Goal: Information Seeking & Learning: Learn about a topic

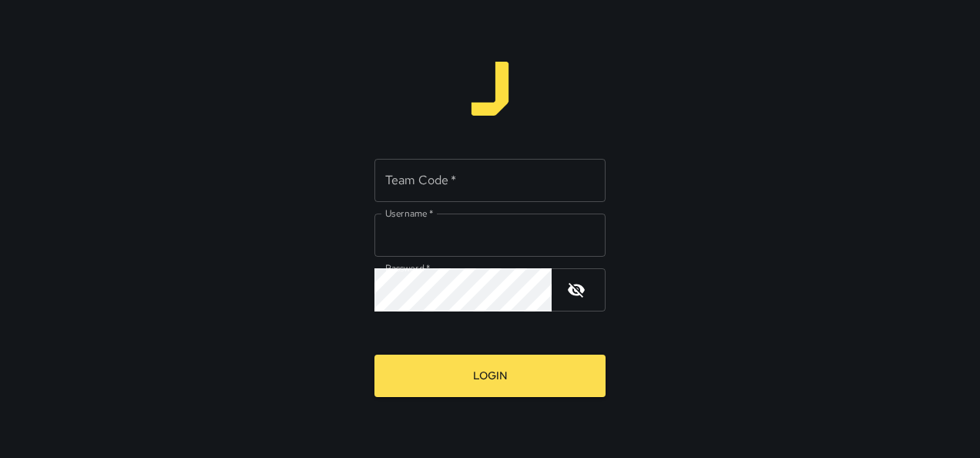
type input "**********"
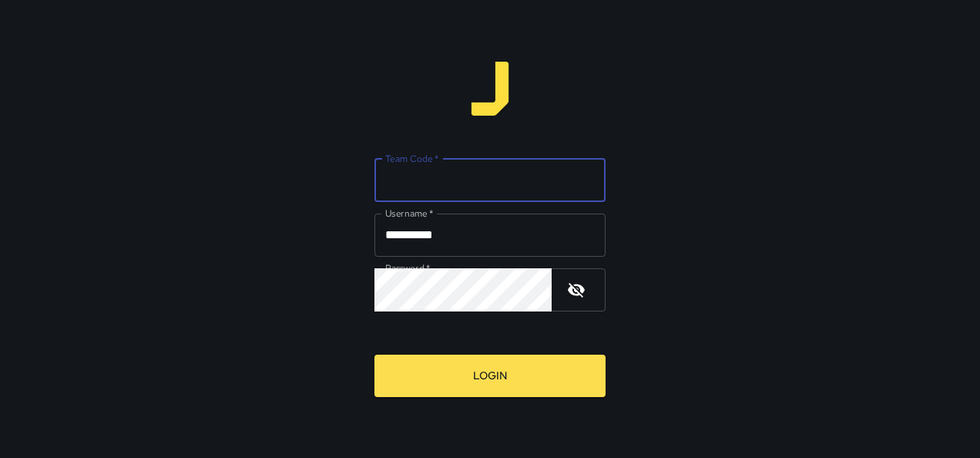
click at [421, 170] on div "Team Code   * Team Code   *" at bounding box center [490, 180] width 231 height 43
click at [430, 180] on input "Team Code   *" at bounding box center [490, 180] width 231 height 43
type input "*****"
click at [375, 355] on button "Login" at bounding box center [490, 376] width 231 height 42
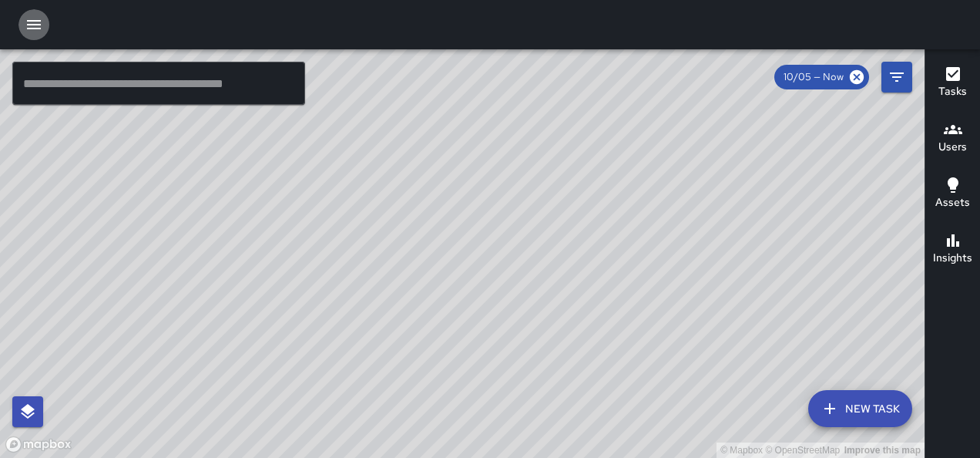
click at [32, 22] on icon "button" at bounding box center [34, 24] width 18 height 18
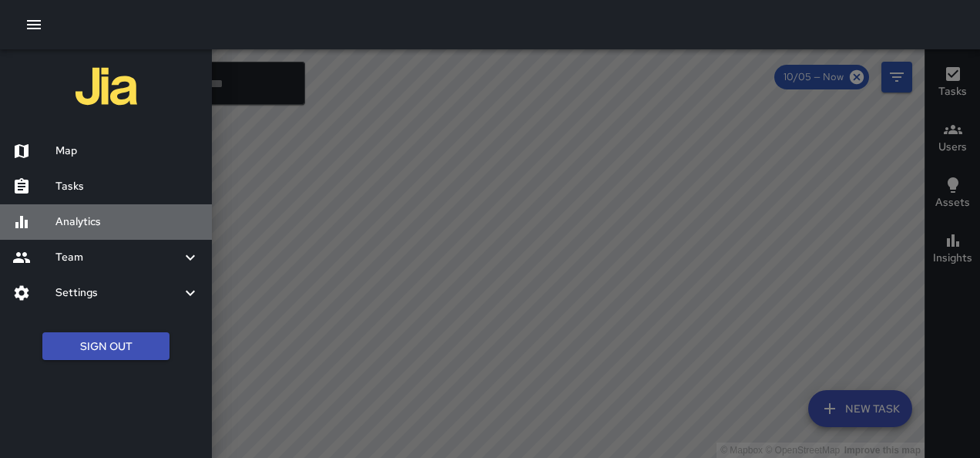
click at [102, 215] on h6 "Analytics" at bounding box center [127, 221] width 144 height 17
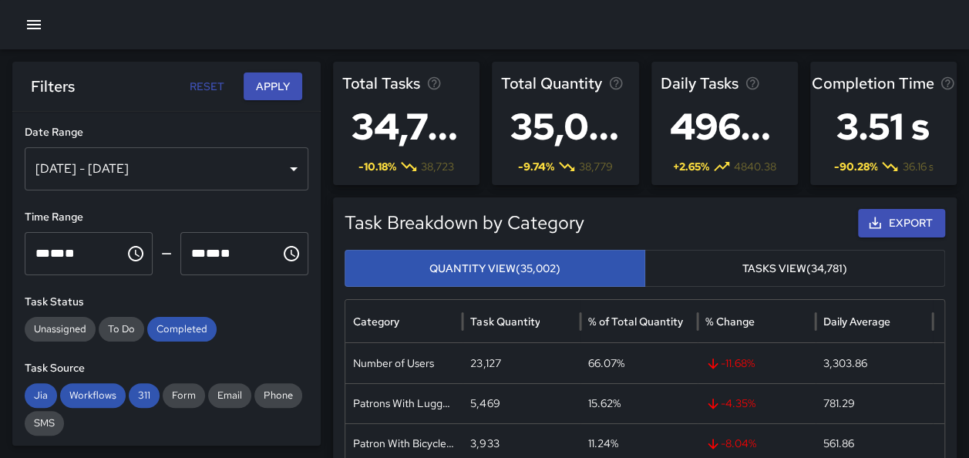
click at [208, 161] on div "[DATE] - [DATE]" at bounding box center [167, 168] width 284 height 43
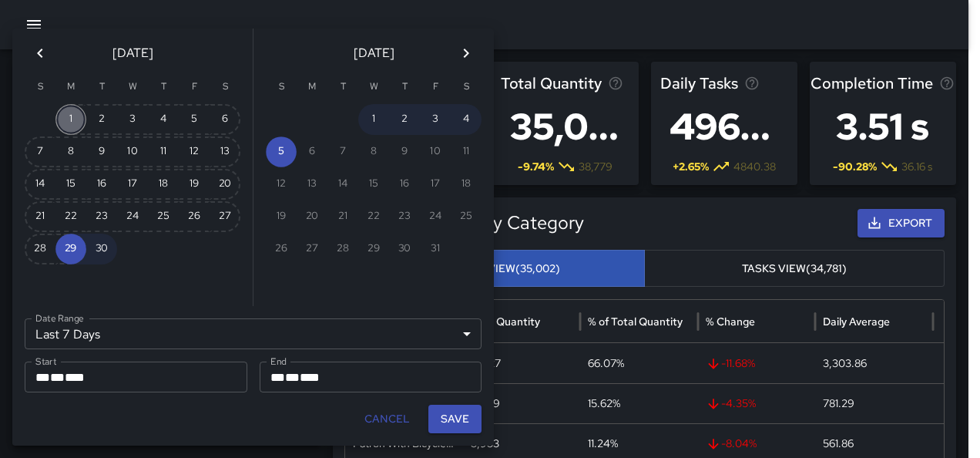
click at [69, 119] on button "1" at bounding box center [70, 119] width 31 height 31
type input "******"
type input "**********"
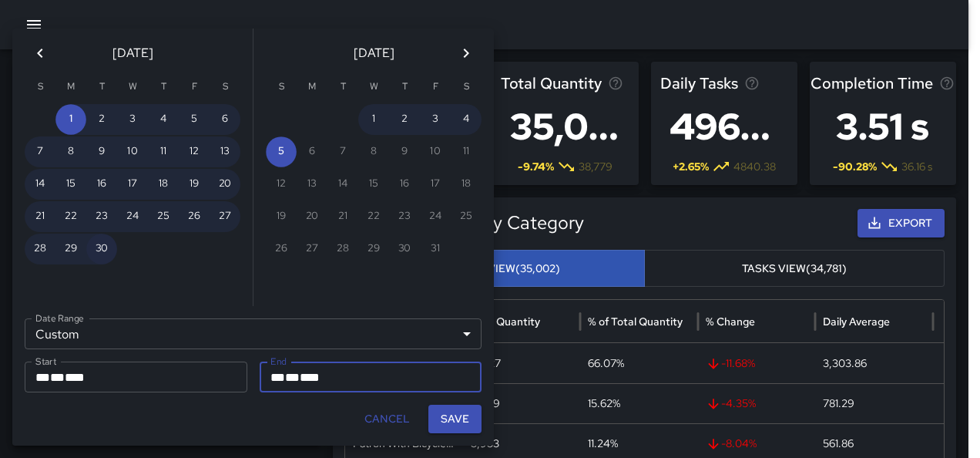
click at [103, 253] on button "30" at bounding box center [101, 249] width 31 height 31
type input "**********"
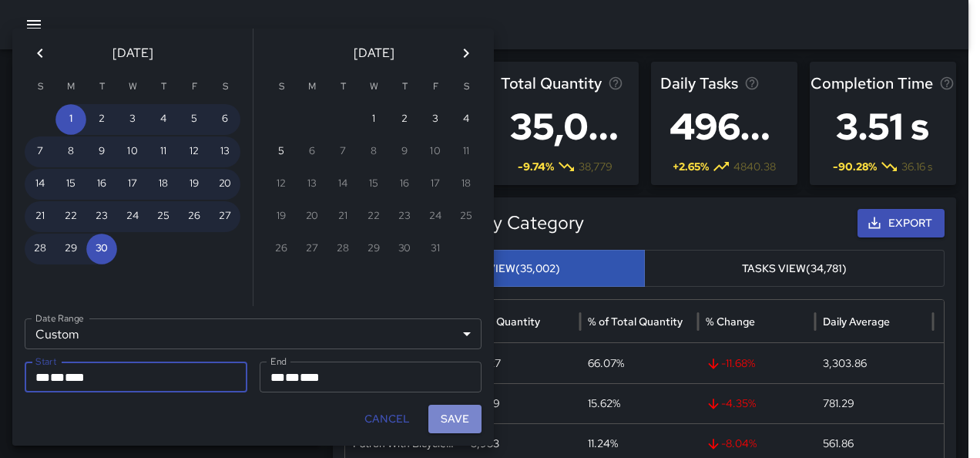
click at [449, 416] on button "Save" at bounding box center [454, 419] width 53 height 29
type input "**********"
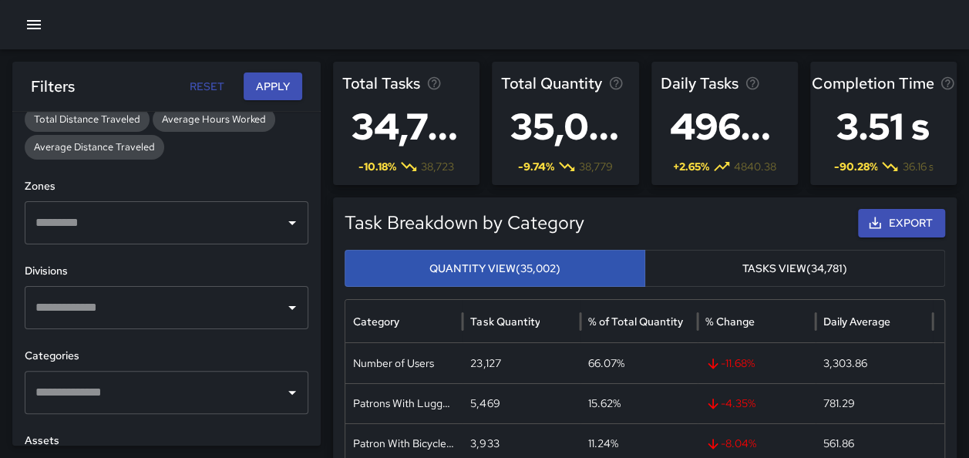
scroll to position [422, 0]
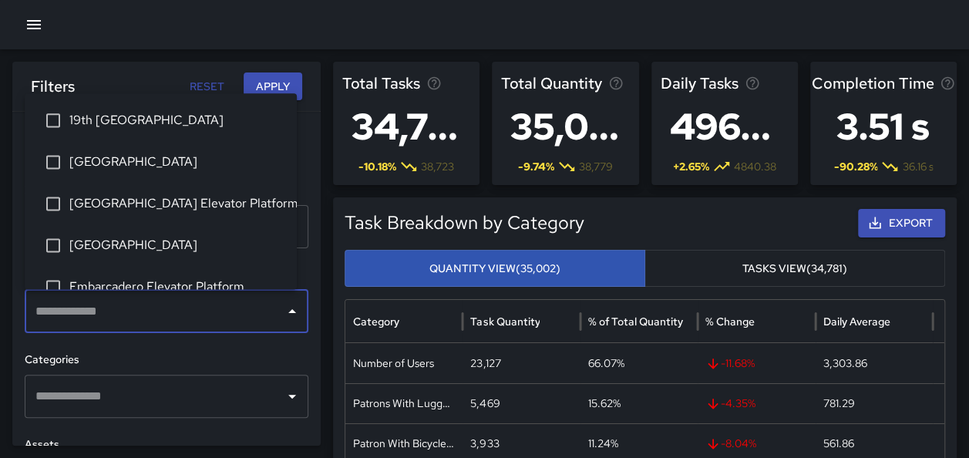
click at [230, 297] on input "text" at bounding box center [155, 311] width 247 height 29
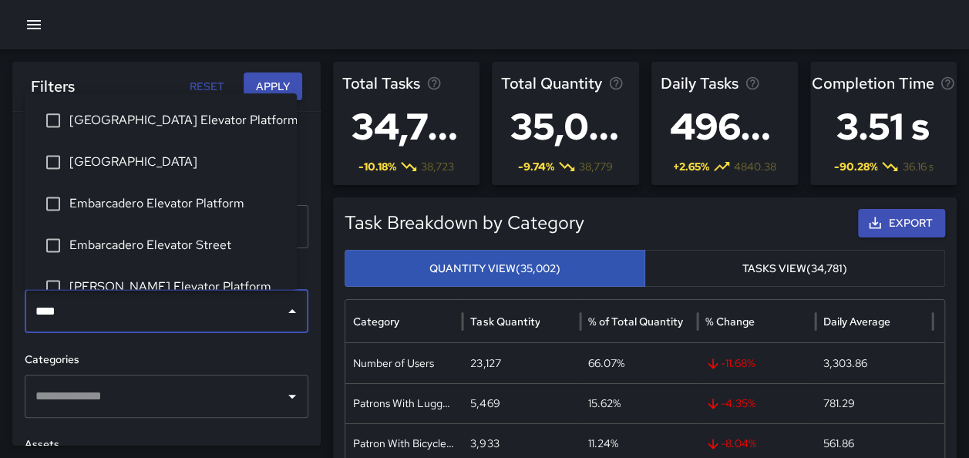
type input "*****"
click at [175, 126] on span "[GEOGRAPHIC_DATA] Elevator Platform" at bounding box center [176, 121] width 215 height 18
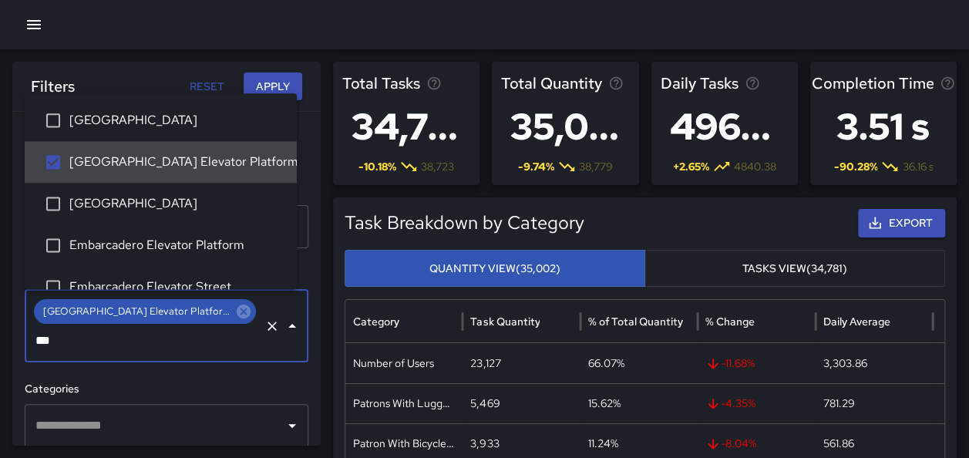
type input "****"
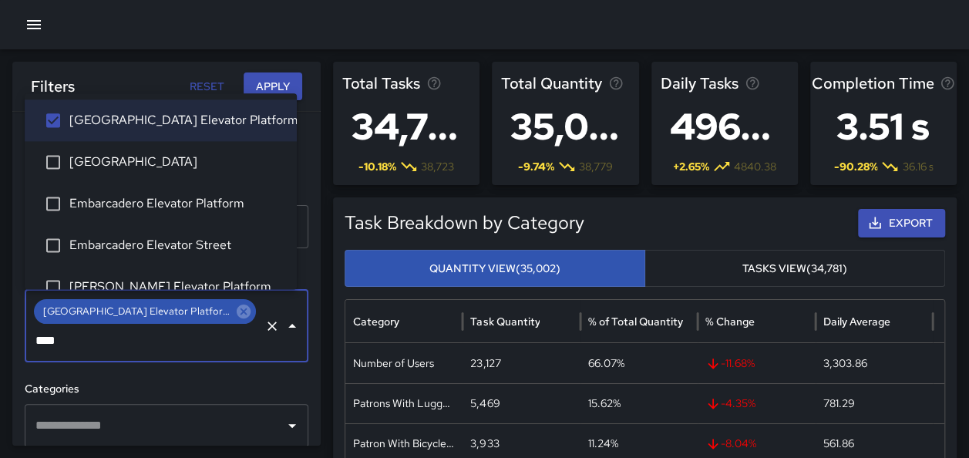
click at [175, 154] on span "[GEOGRAPHIC_DATA]" at bounding box center [176, 162] width 215 height 18
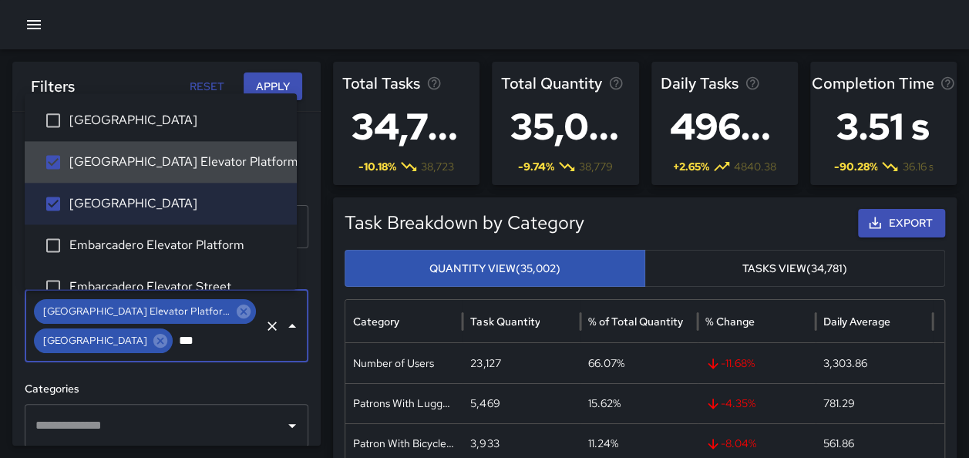
type input "****"
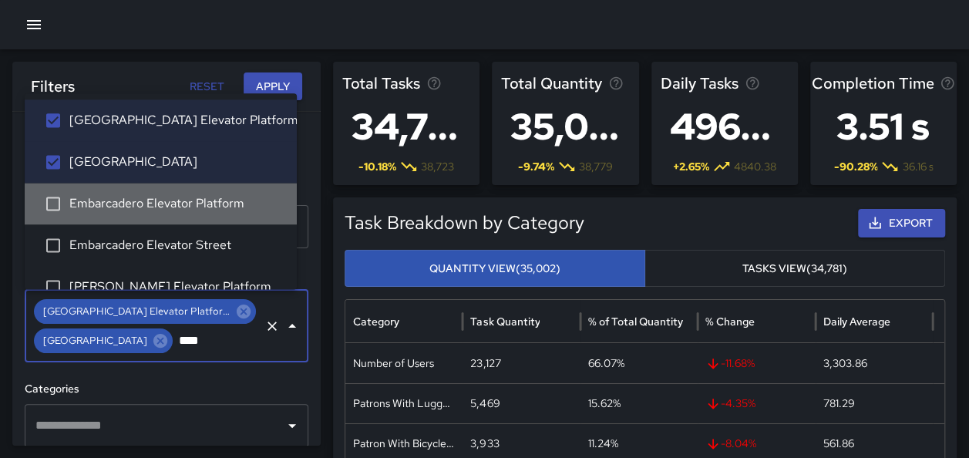
click at [179, 190] on li "Embarcadero Elevator Platform" at bounding box center [161, 204] width 272 height 42
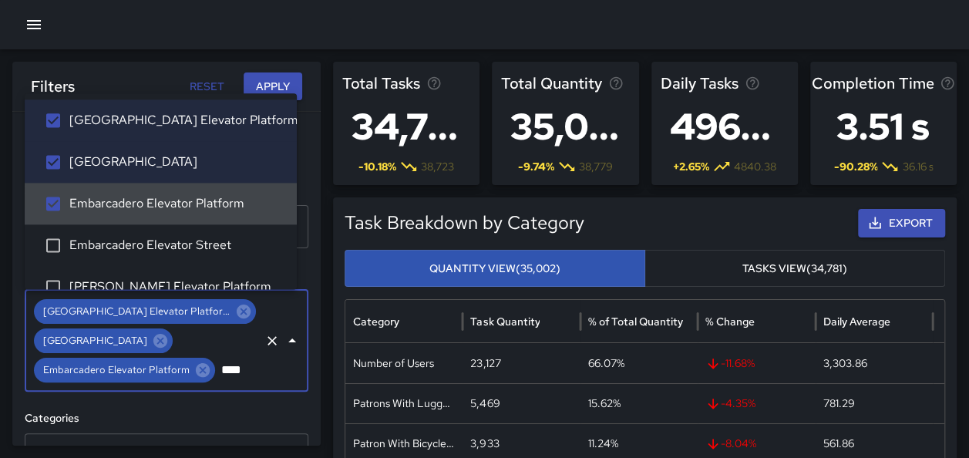
type input "*****"
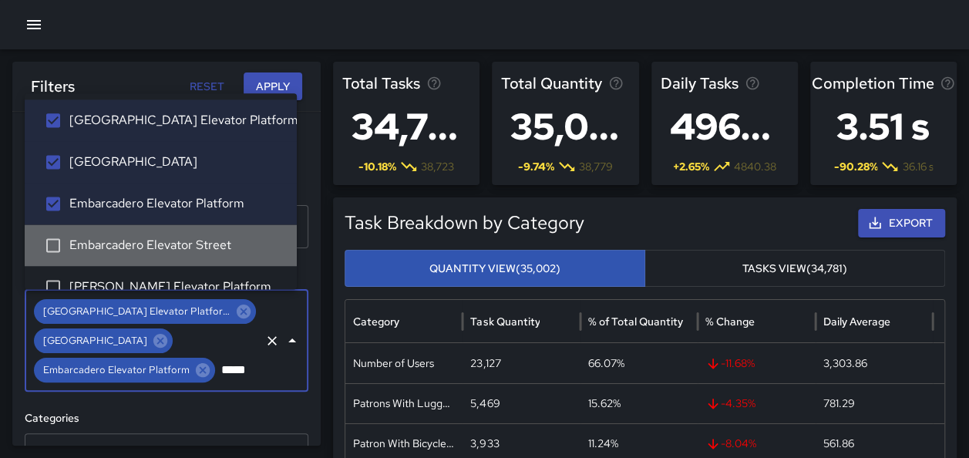
click at [212, 233] on li "Embarcadero Elevator Street" at bounding box center [161, 246] width 272 height 42
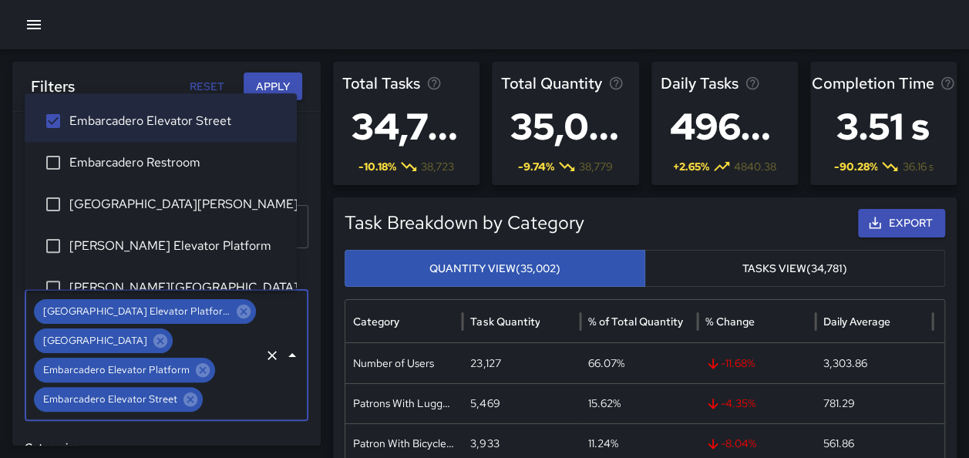
scroll to position [223, 0]
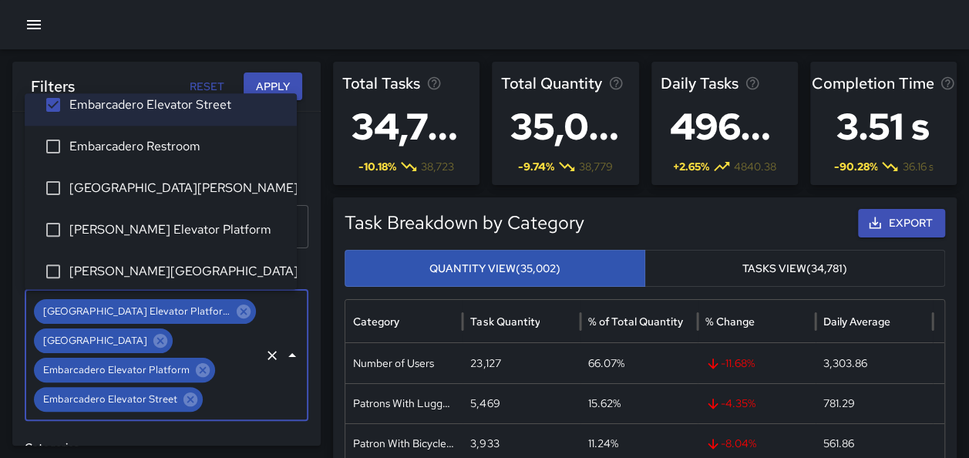
click at [199, 232] on span "[PERSON_NAME] Elevator Platform" at bounding box center [176, 230] width 215 height 18
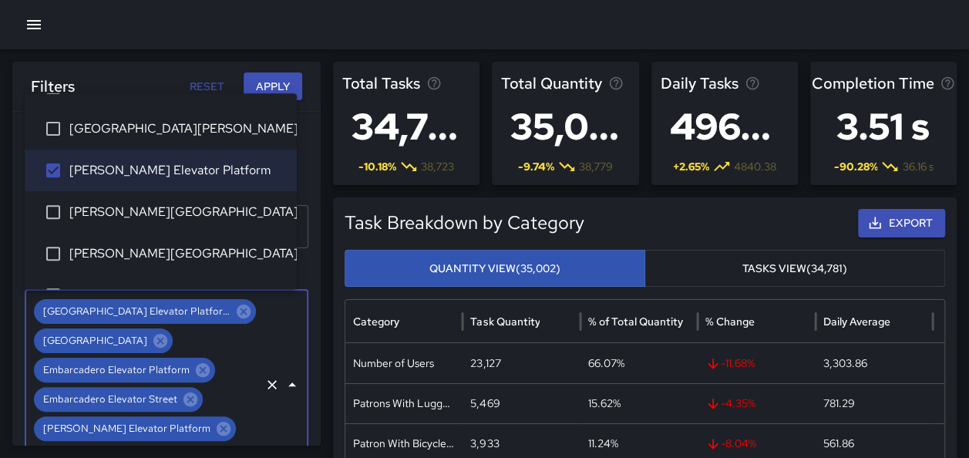
scroll to position [291, 0]
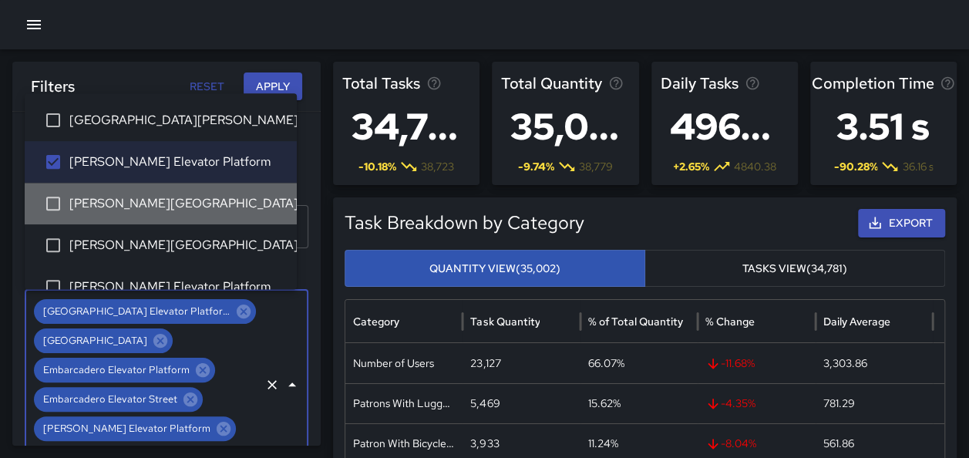
click at [218, 211] on span "[PERSON_NAME][GEOGRAPHIC_DATA]" at bounding box center [176, 204] width 215 height 18
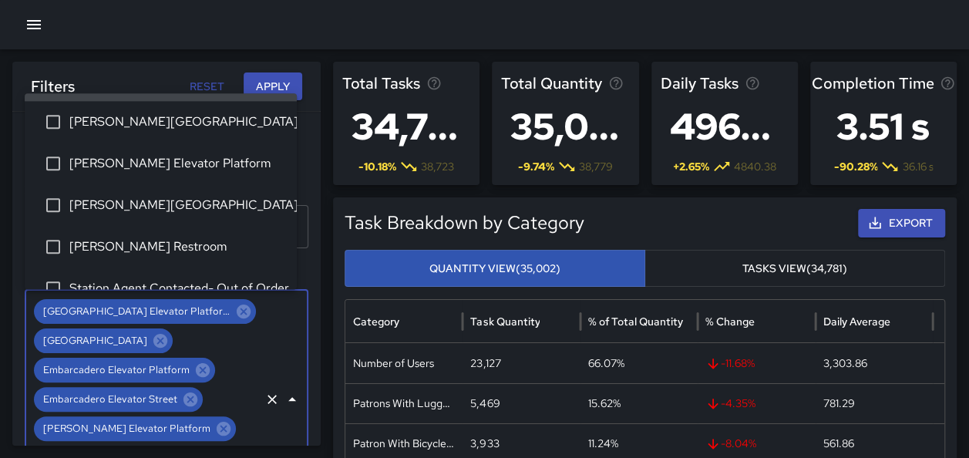
scroll to position [431, 0]
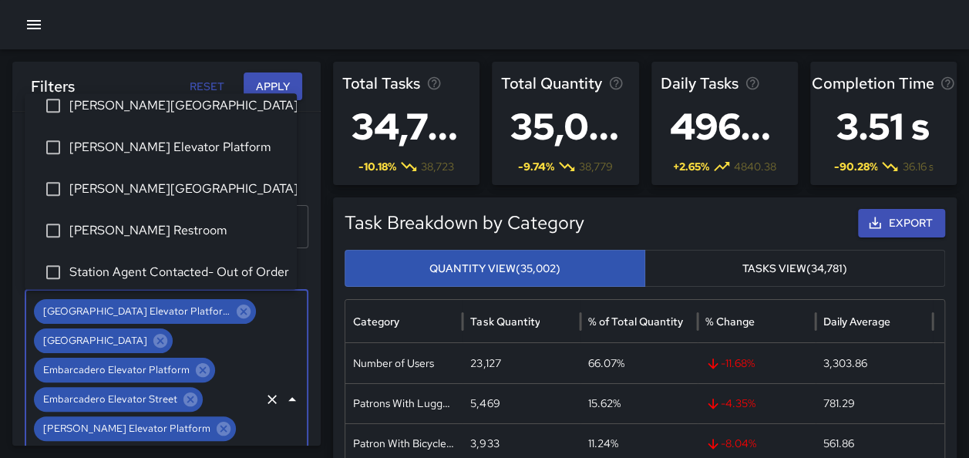
click at [194, 161] on li "[PERSON_NAME] Elevator Platform" at bounding box center [161, 148] width 272 height 42
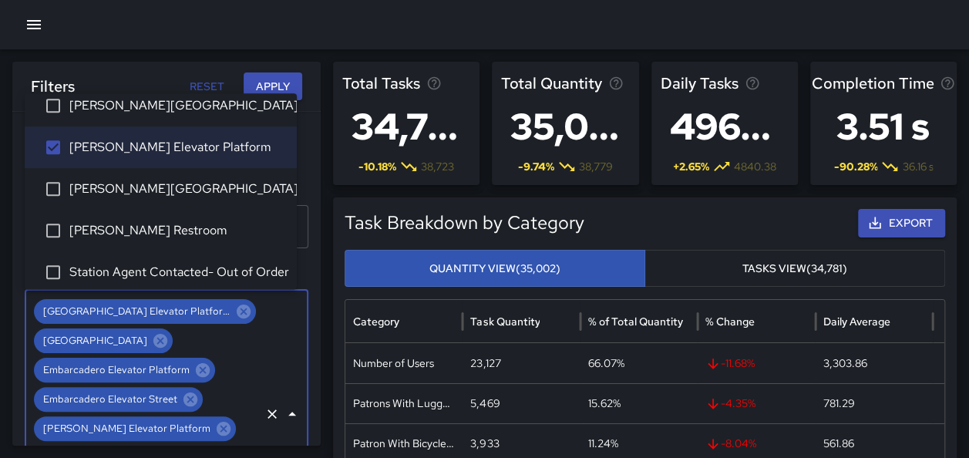
click at [183, 187] on span "[PERSON_NAME][GEOGRAPHIC_DATA]" at bounding box center [176, 189] width 215 height 18
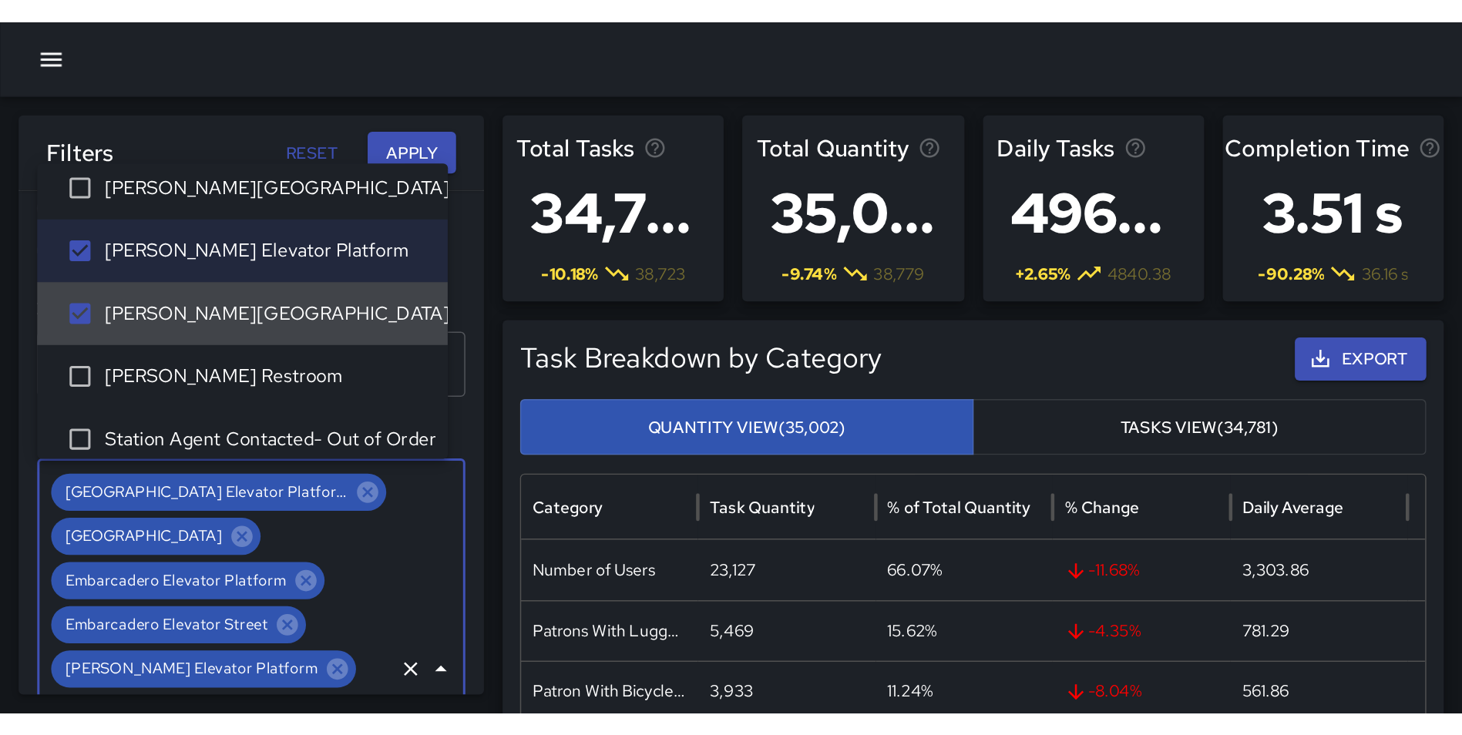
scroll to position [441, 0]
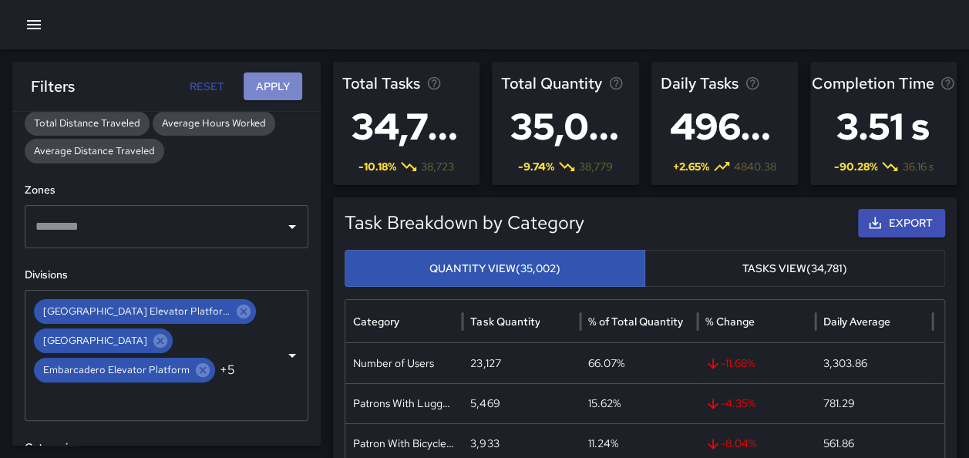
click at [271, 80] on button "Apply" at bounding box center [273, 86] width 59 height 29
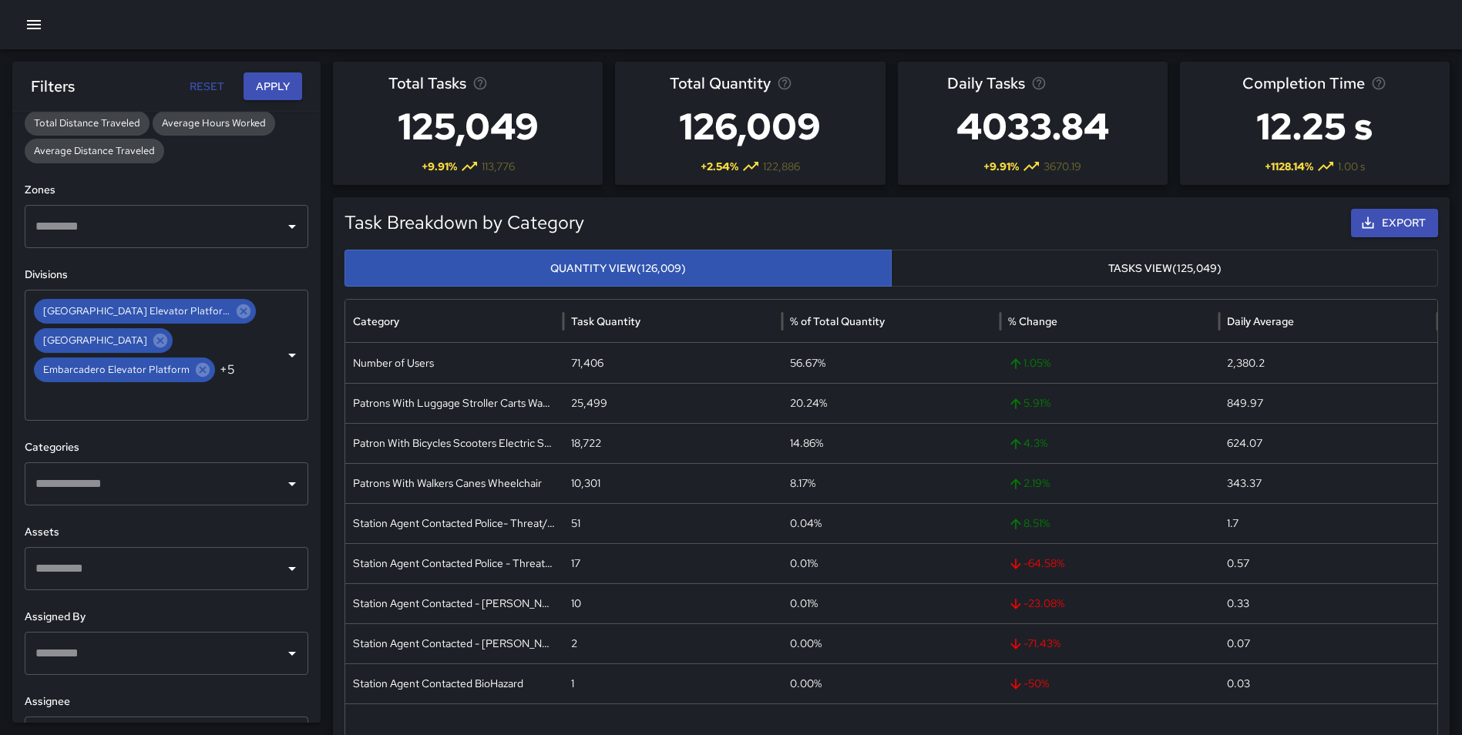
scroll to position [422, 0]
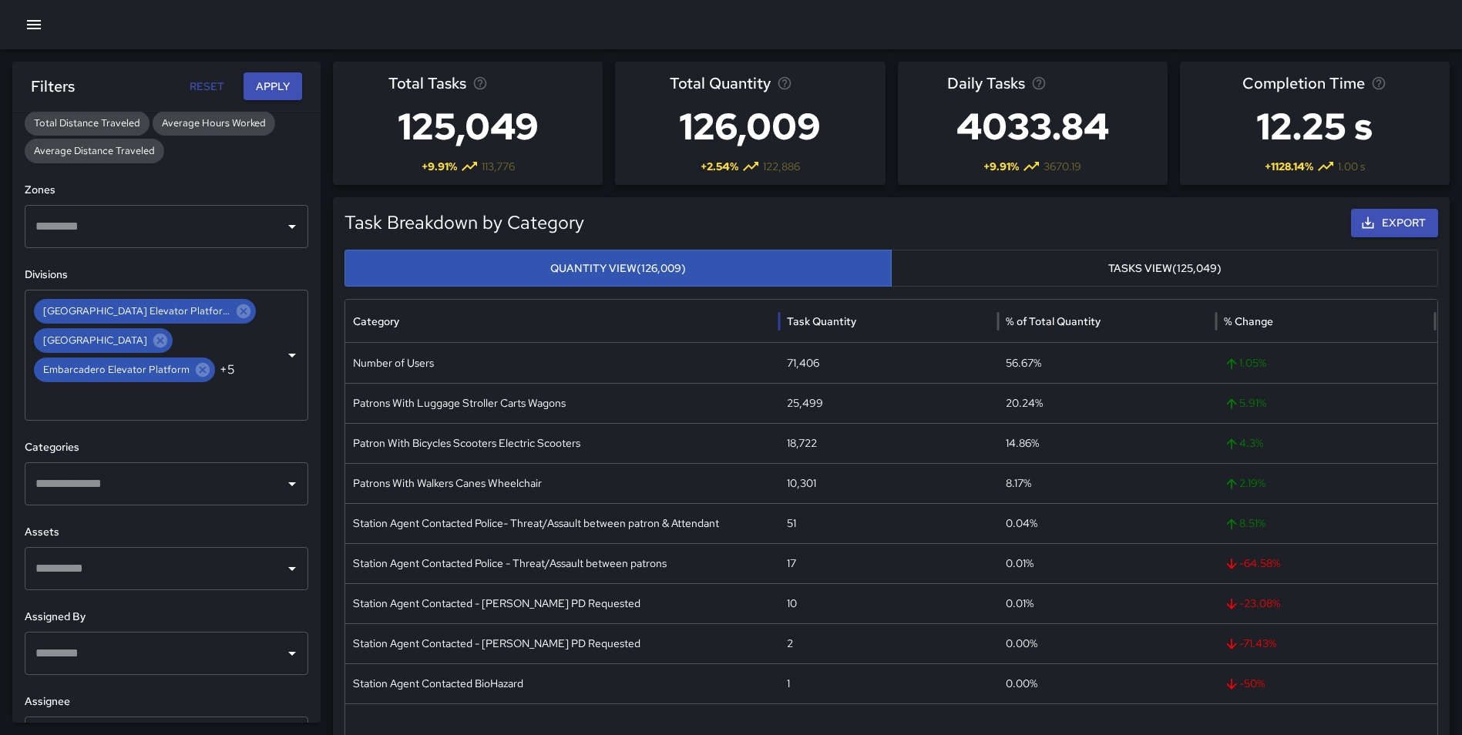
drag, startPoint x: 563, startPoint y: 324, endPoint x: 779, endPoint y: 312, distance: 216.1
click at [779, 312] on div at bounding box center [779, 321] width 8 height 43
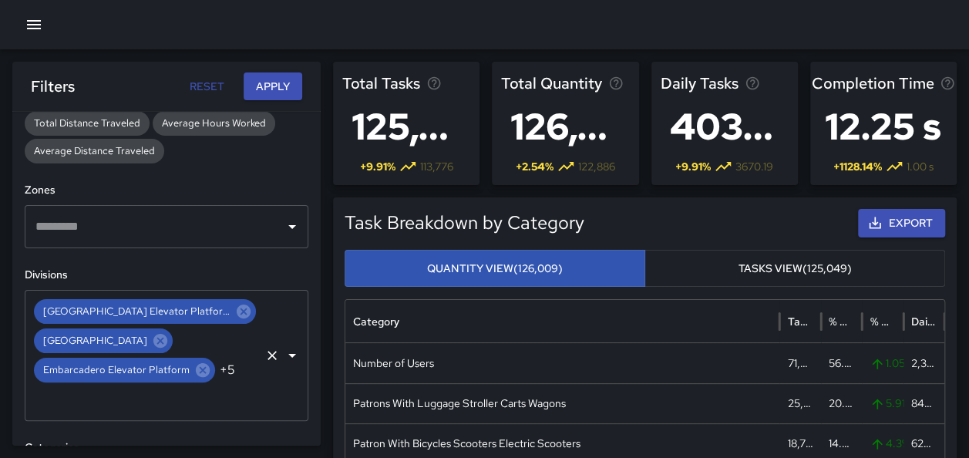
click at [264, 351] on icon "Clear" at bounding box center [271, 355] width 15 height 15
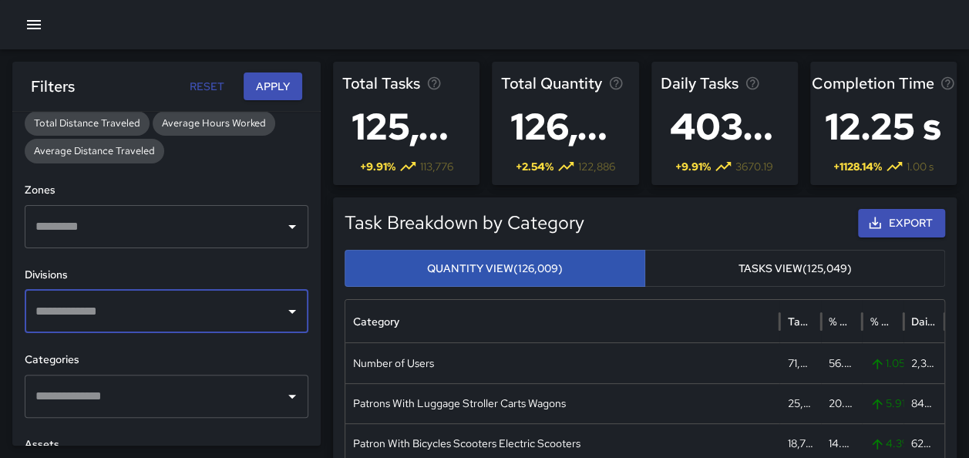
click at [137, 313] on input "text" at bounding box center [149, 311] width 235 height 29
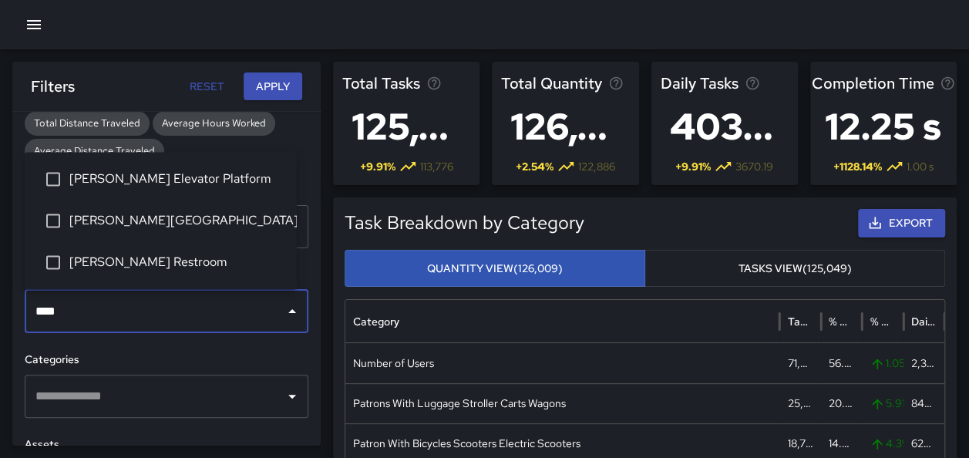
type input "*****"
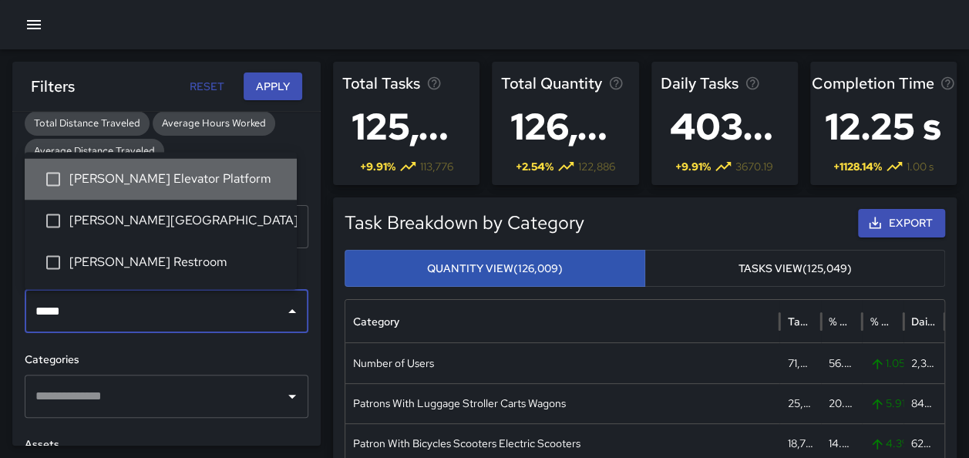
click at [168, 187] on span "[PERSON_NAME] Elevator Platform" at bounding box center [176, 179] width 215 height 18
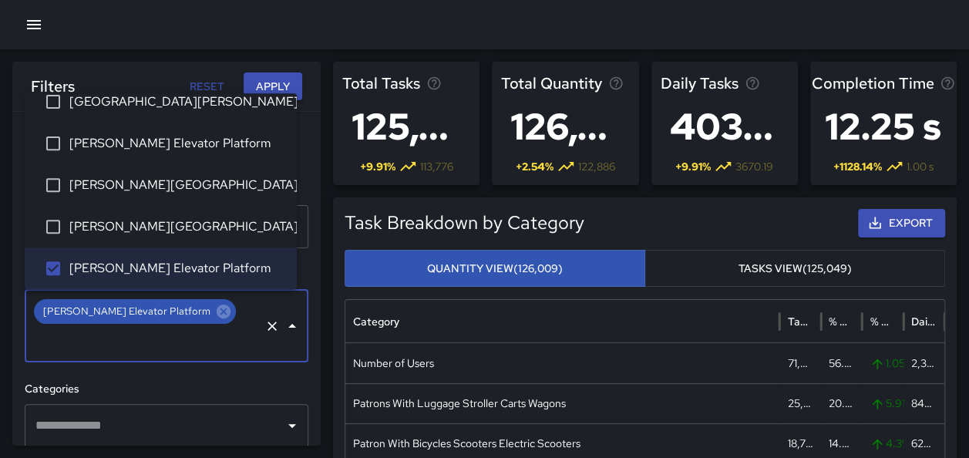
click at [263, 79] on button "Apply" at bounding box center [273, 86] width 59 height 29
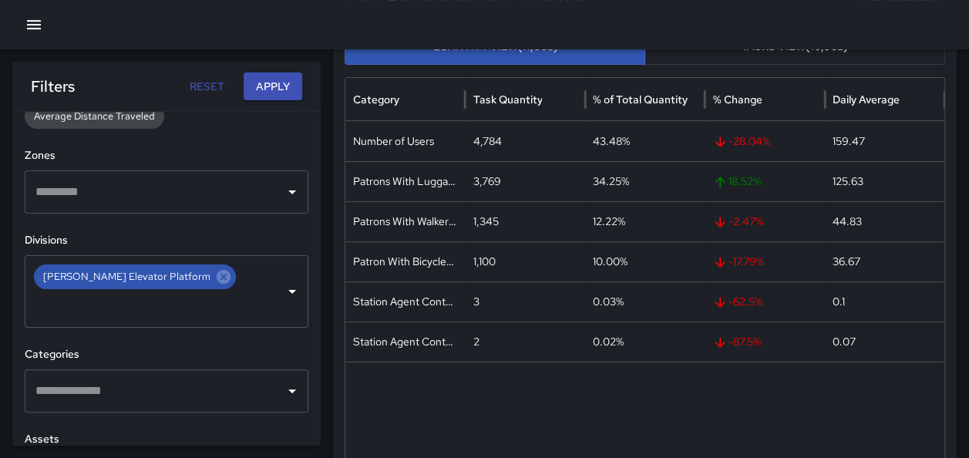
scroll to position [461, 0]
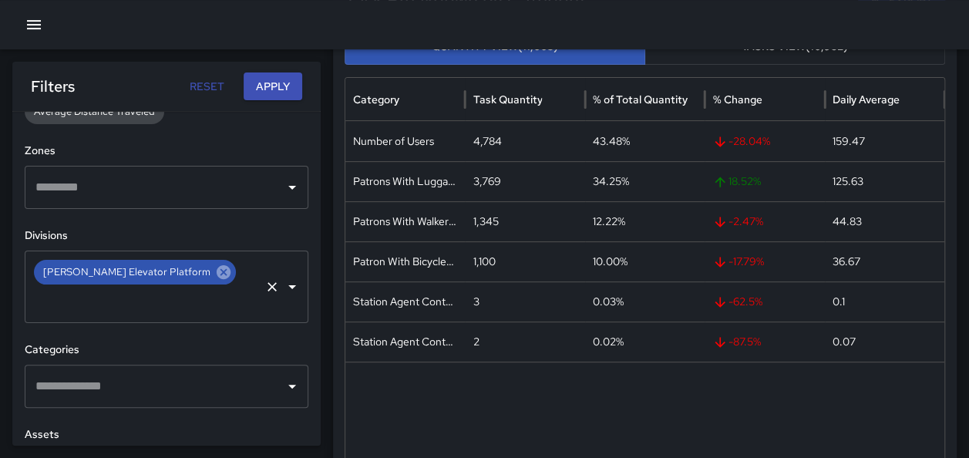
click at [217, 274] on icon at bounding box center [224, 272] width 14 height 14
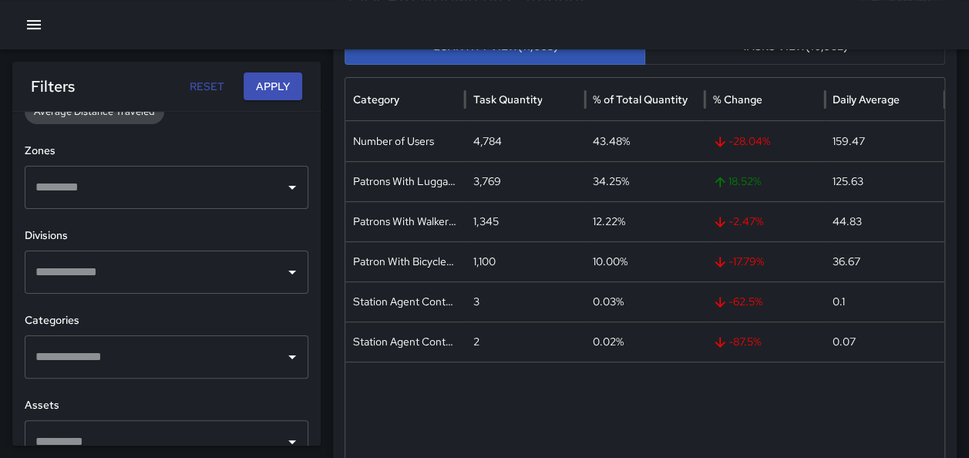
click at [133, 269] on input "text" at bounding box center [149, 271] width 235 height 29
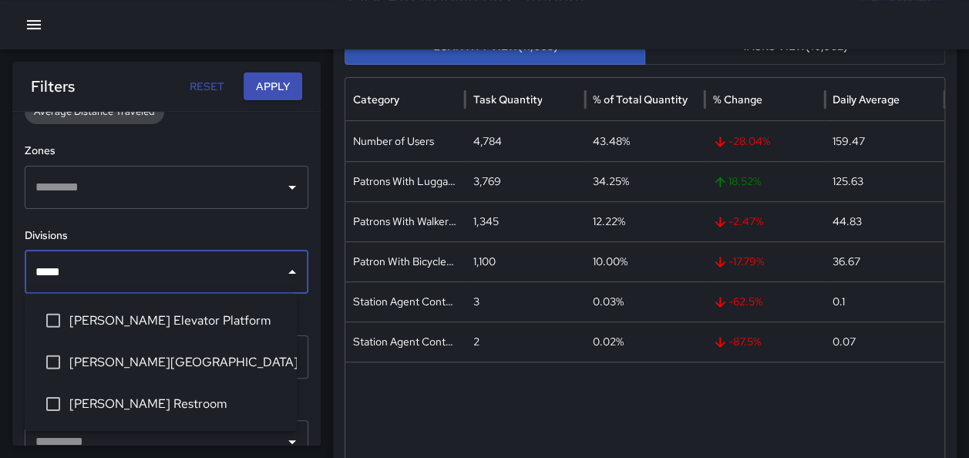
type input "******"
click at [162, 359] on span "[PERSON_NAME][GEOGRAPHIC_DATA]" at bounding box center [176, 362] width 215 height 18
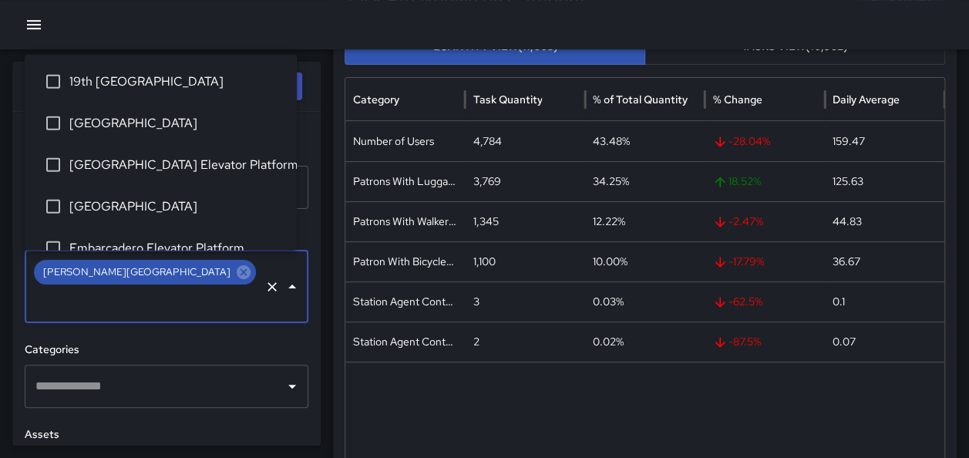
scroll to position [351, 0]
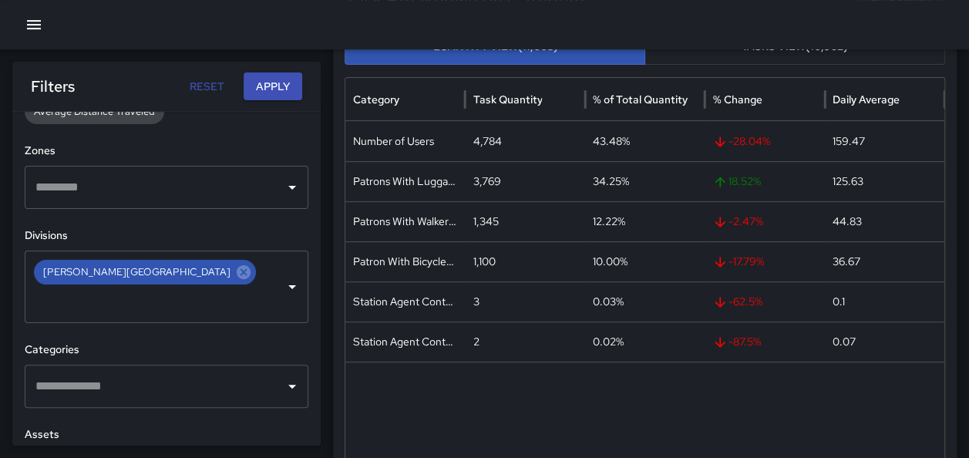
click at [307, 104] on div "Filters Reset Apply" at bounding box center [166, 86] width 308 height 49
click at [287, 86] on button "Apply" at bounding box center [273, 86] width 59 height 29
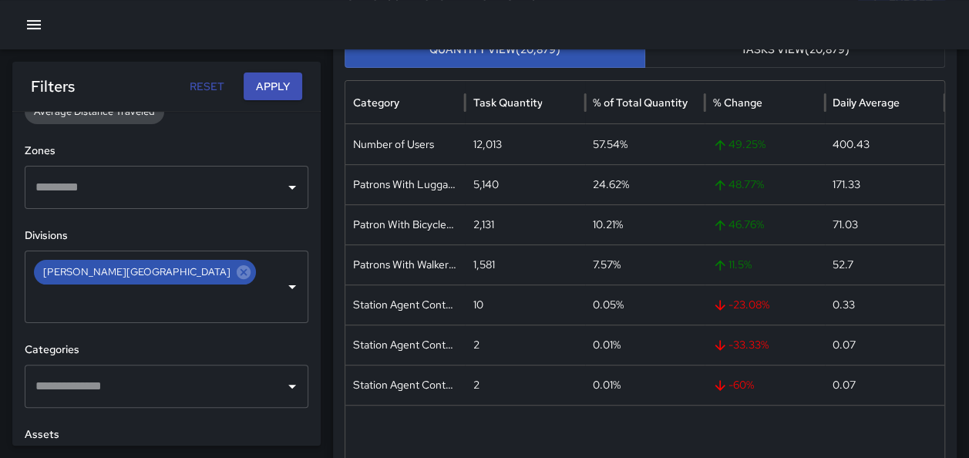
scroll to position [222, 0]
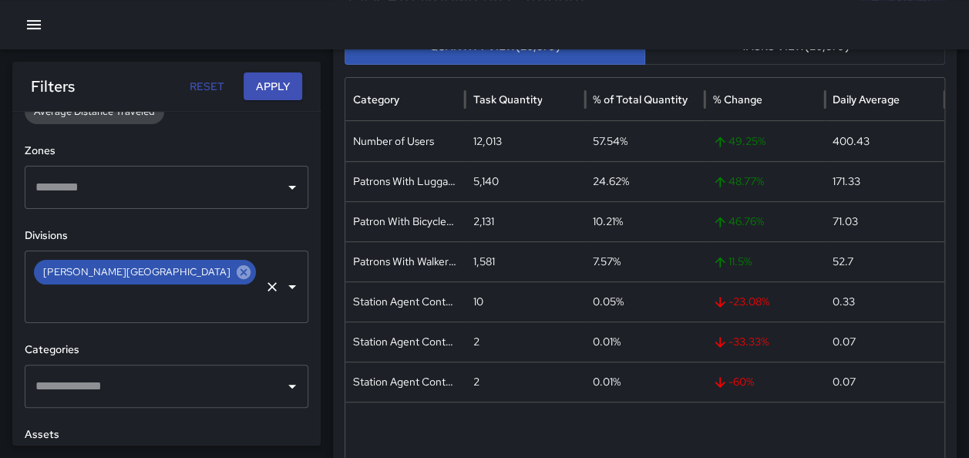
click at [237, 274] on icon at bounding box center [244, 272] width 14 height 14
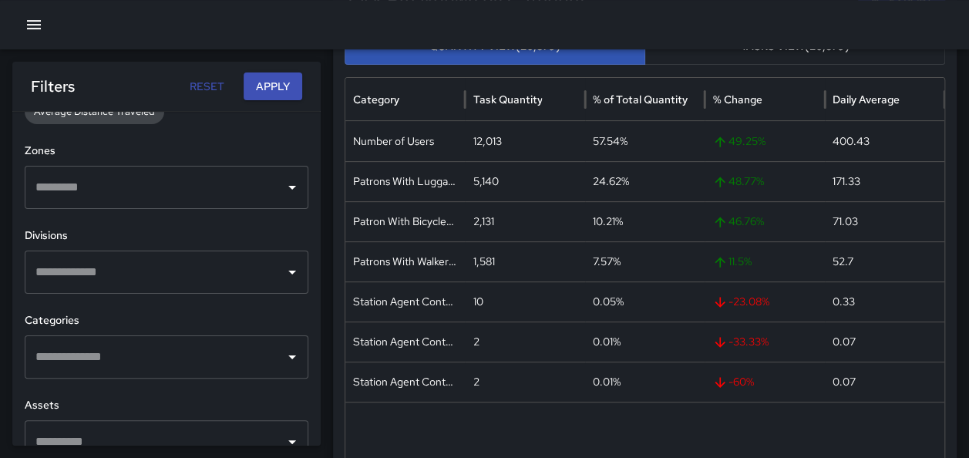
click at [155, 274] on input "text" at bounding box center [149, 271] width 235 height 29
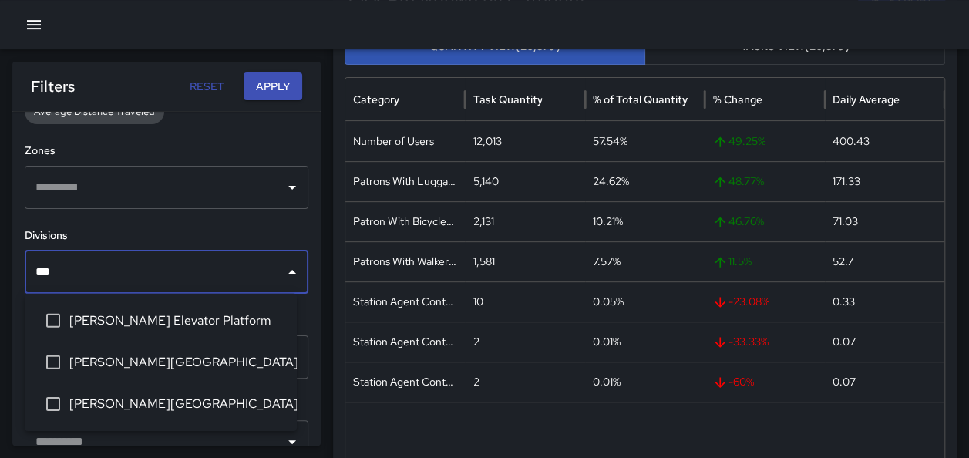
type input "****"
click at [175, 318] on span "[PERSON_NAME] Elevator Platform" at bounding box center [176, 320] width 215 height 18
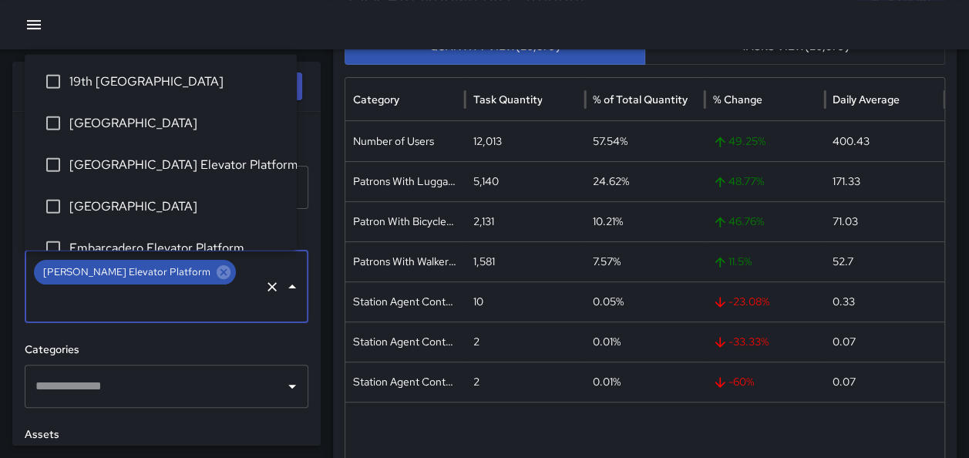
scroll to position [185, 0]
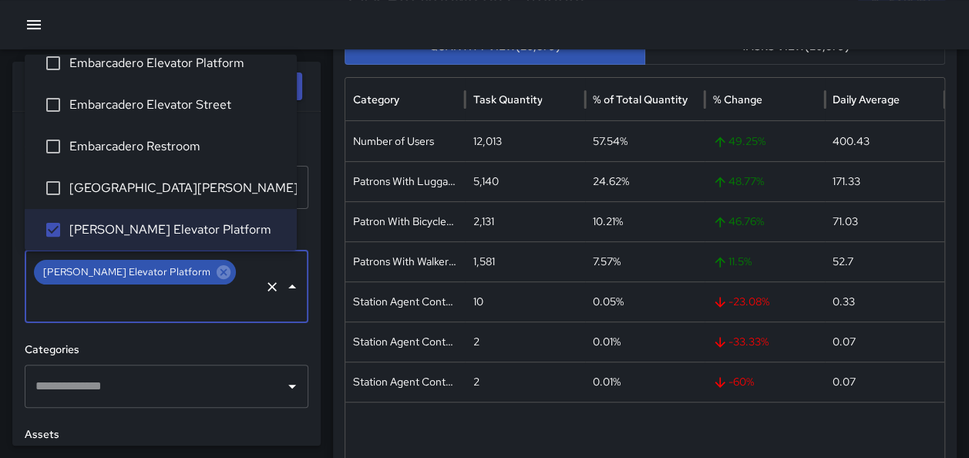
click at [313, 100] on div "Filters Reset Apply" at bounding box center [166, 86] width 308 height 49
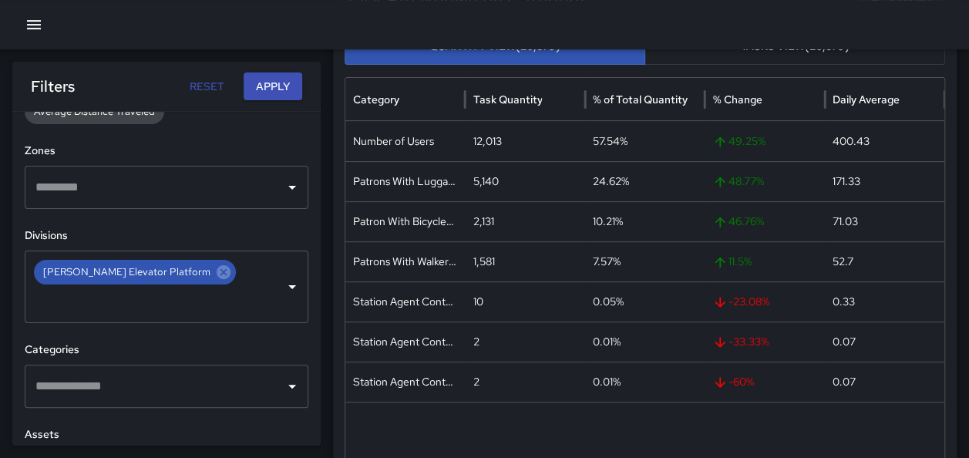
click at [279, 89] on button "Apply" at bounding box center [273, 86] width 59 height 29
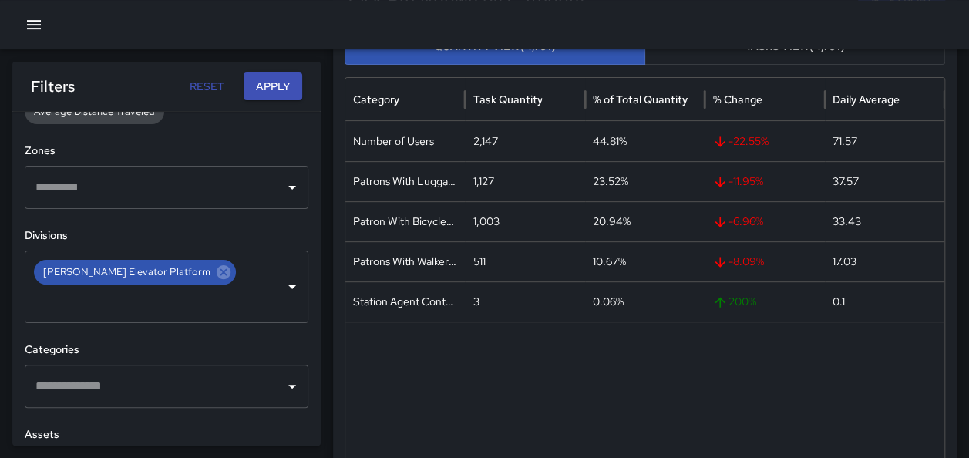
scroll to position [222, 0]
click at [215, 271] on icon at bounding box center [223, 272] width 17 height 17
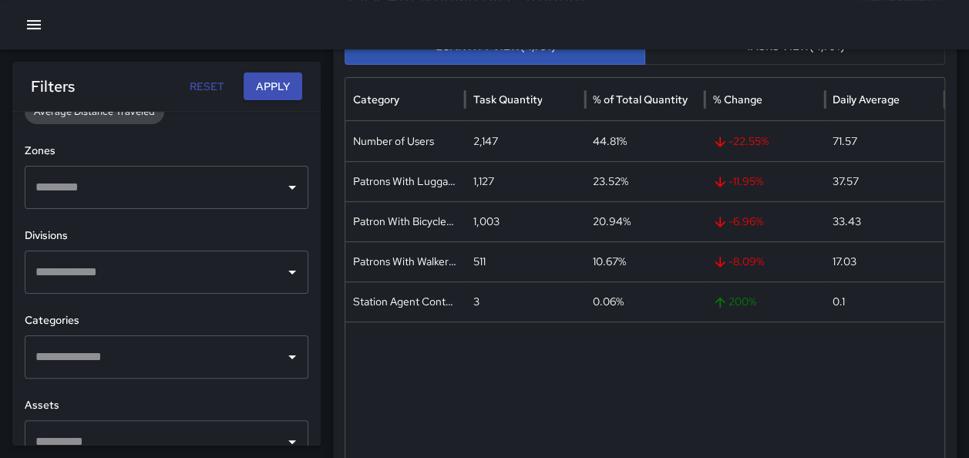
click at [187, 271] on input "text" at bounding box center [149, 271] width 235 height 29
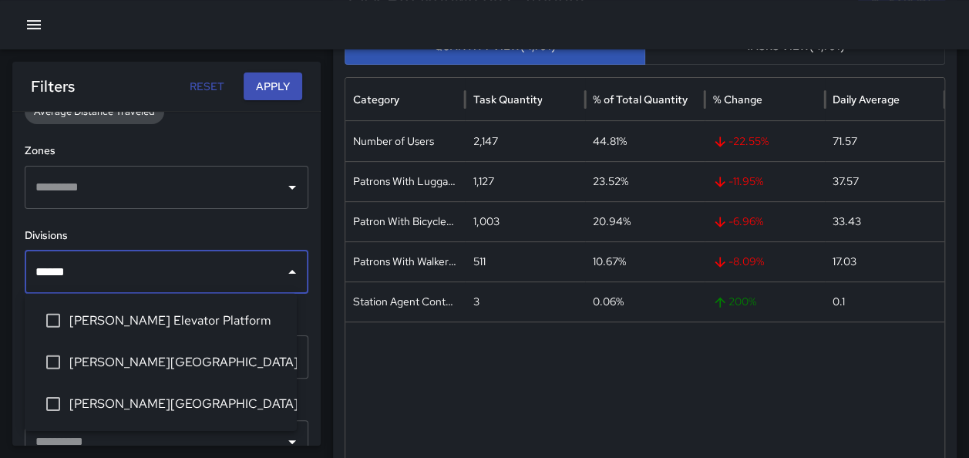
type input "*******"
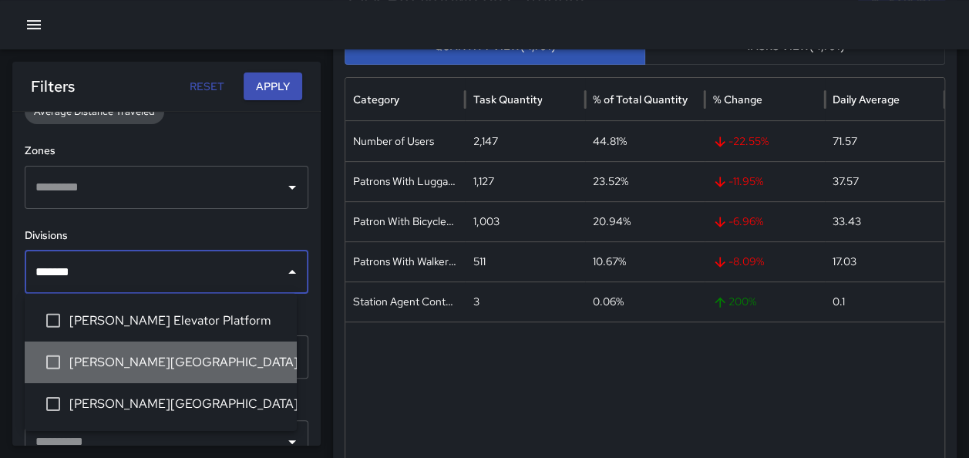
click at [190, 364] on span "[PERSON_NAME][GEOGRAPHIC_DATA]" at bounding box center [176, 362] width 215 height 18
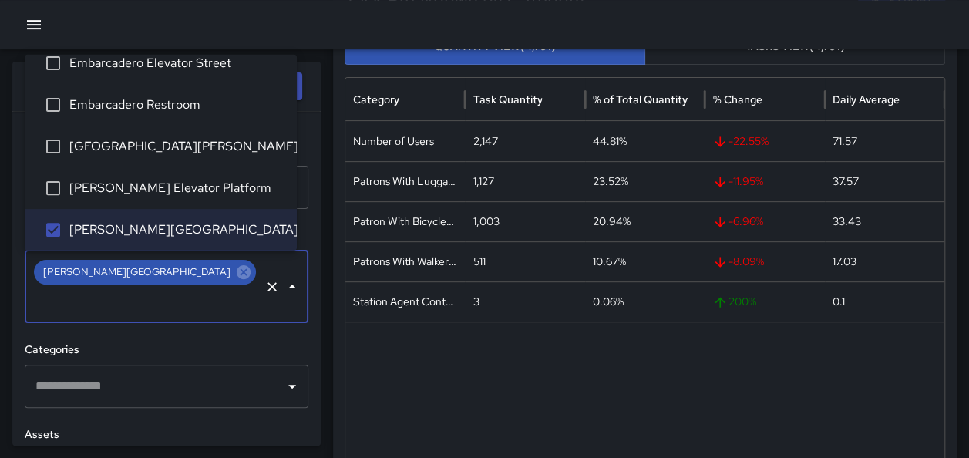
click at [318, 101] on div "Filters Reset Apply" at bounding box center [166, 86] width 308 height 49
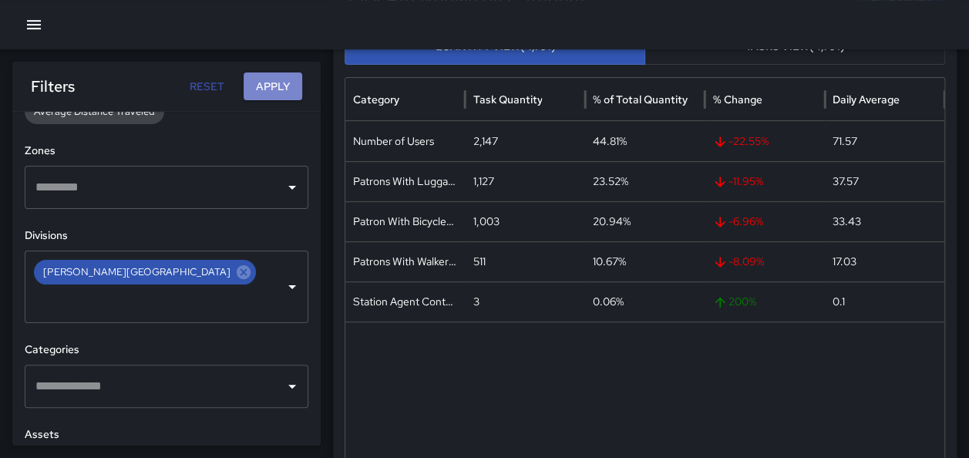
click at [297, 83] on button "Apply" at bounding box center [273, 86] width 59 height 29
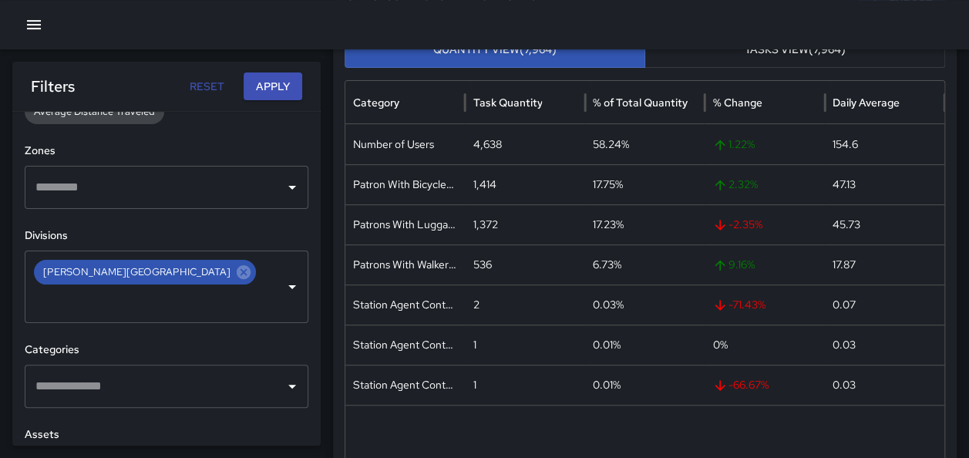
scroll to position [222, 0]
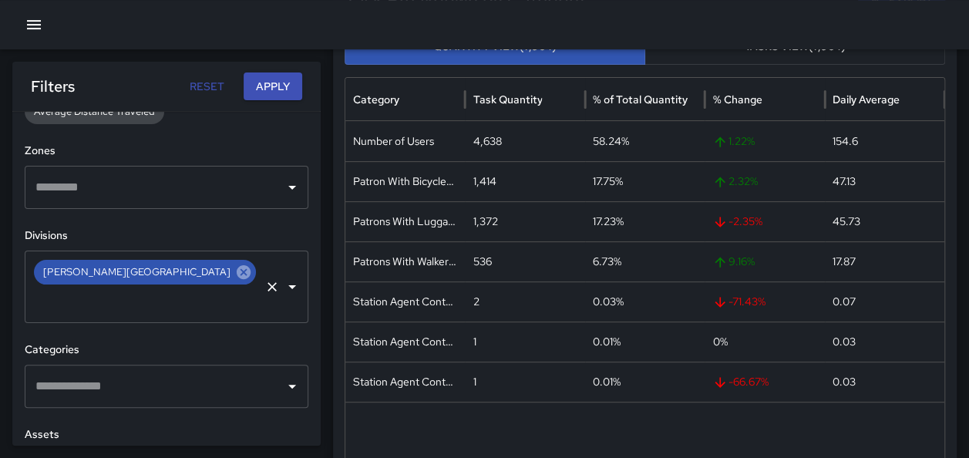
click at [237, 268] on icon at bounding box center [244, 272] width 14 height 14
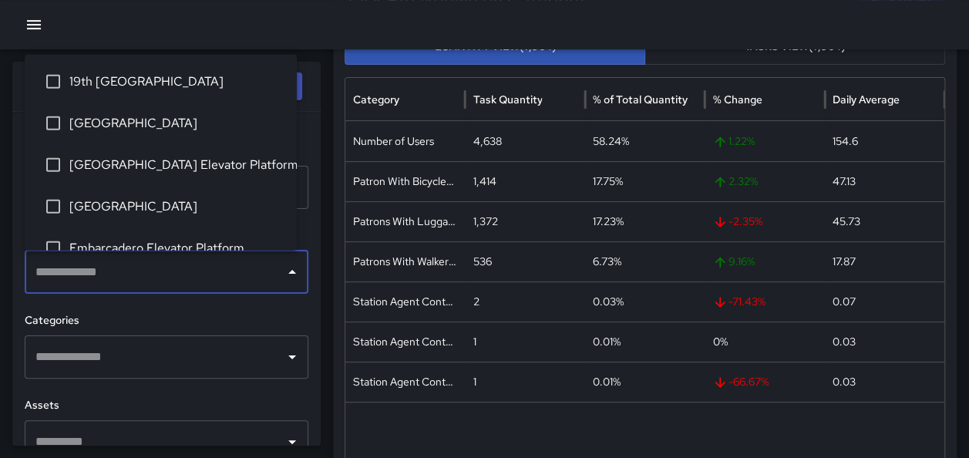
click at [146, 274] on input "text" at bounding box center [149, 271] width 235 height 29
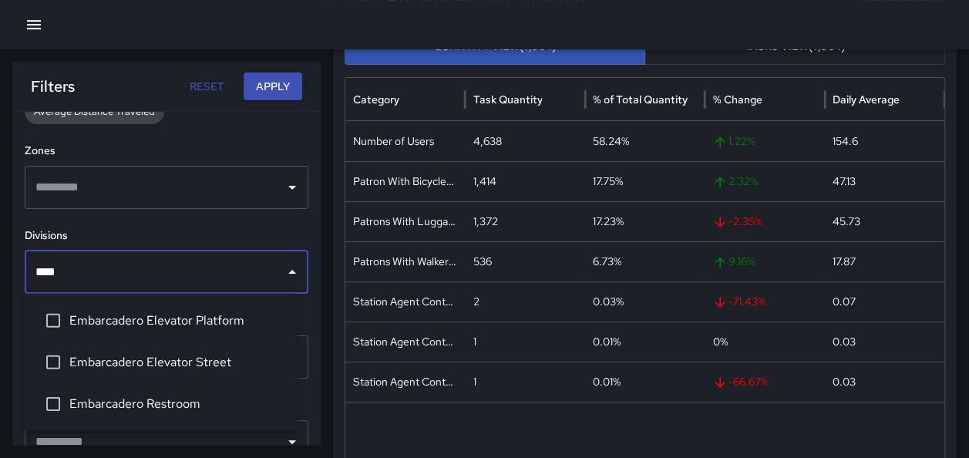
type input "*****"
click at [215, 353] on span "Embarcadero Elevator Street" at bounding box center [176, 362] width 215 height 18
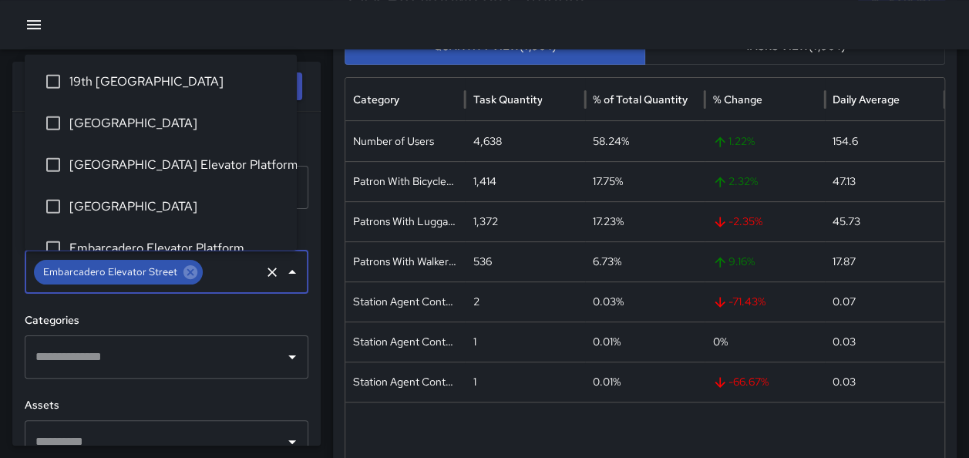
scroll to position [60, 0]
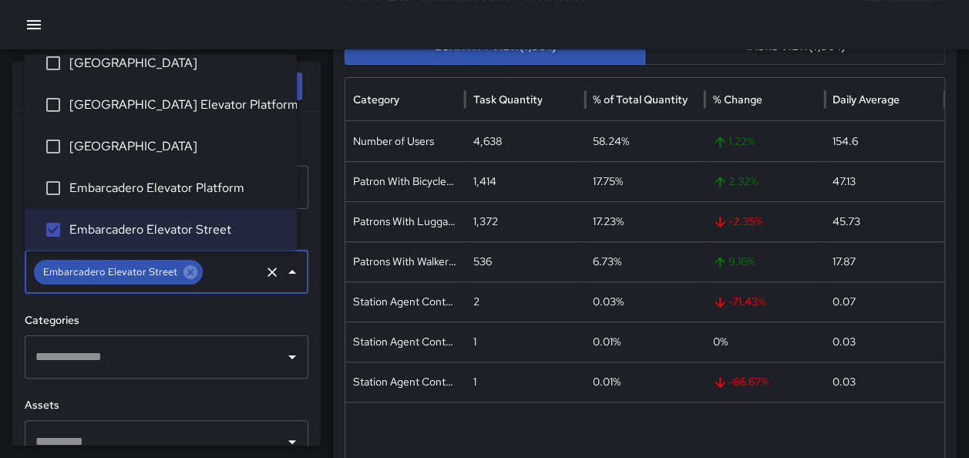
click at [314, 98] on div "Filters Reset Apply" at bounding box center [166, 86] width 308 height 49
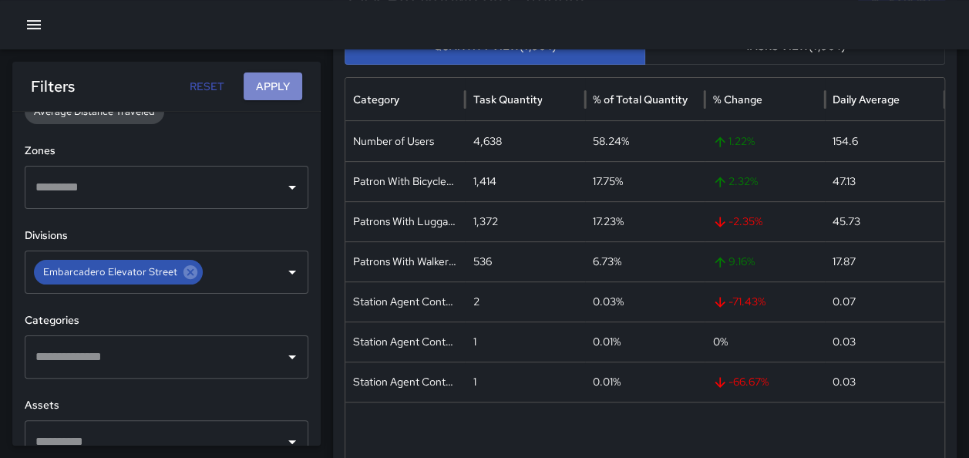
click at [291, 88] on button "Apply" at bounding box center [273, 86] width 59 height 29
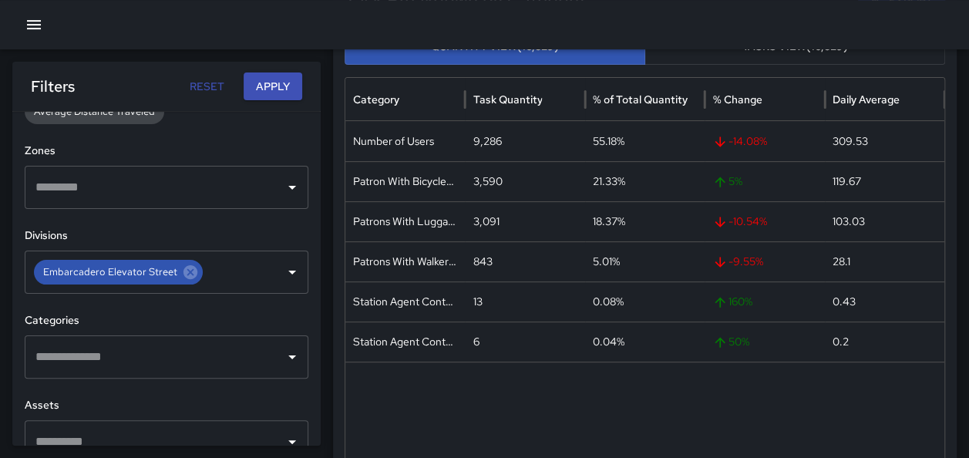
scroll to position [222, 0]
click at [185, 277] on icon at bounding box center [190, 272] width 14 height 14
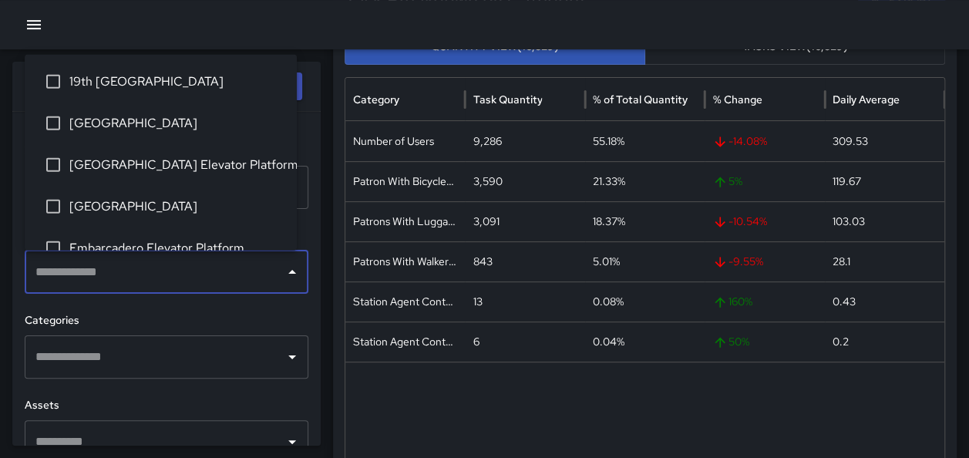
click at [166, 274] on input "text" at bounding box center [149, 271] width 235 height 29
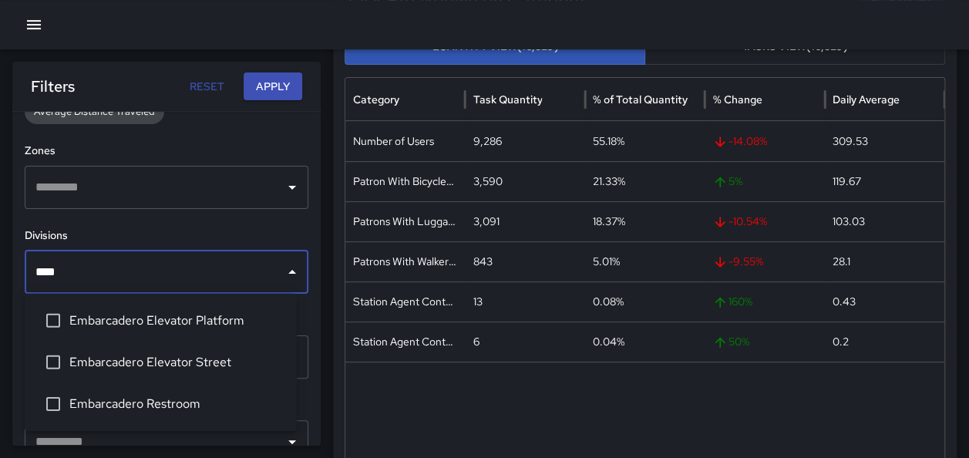
type input "*****"
click at [215, 313] on span "Embarcadero Elevator Platform" at bounding box center [176, 320] width 215 height 18
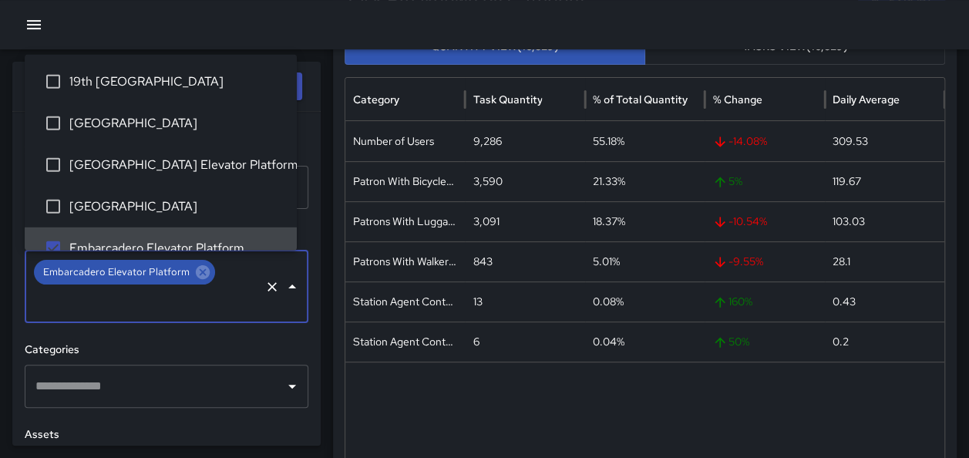
scroll to position [18, 0]
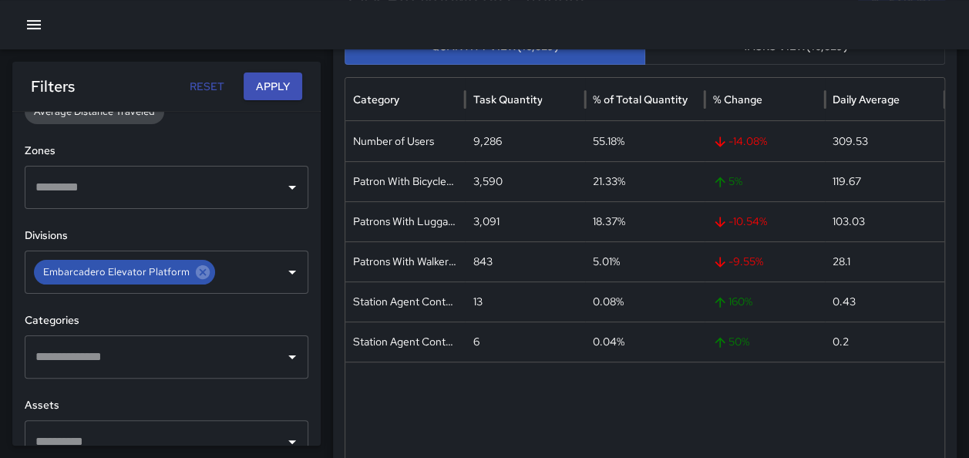
click at [301, 169] on div "**********" at bounding box center [166, 279] width 308 height 334
click at [276, 89] on button "Apply" at bounding box center [273, 86] width 59 height 29
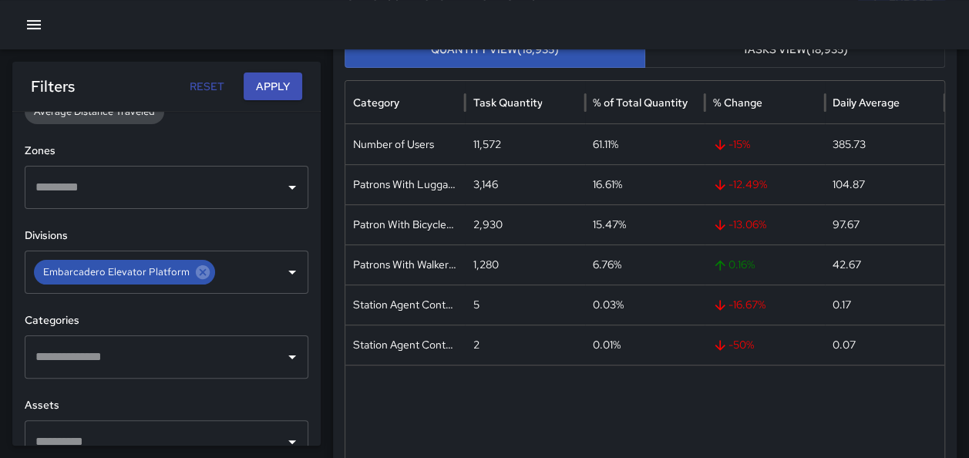
scroll to position [222, 0]
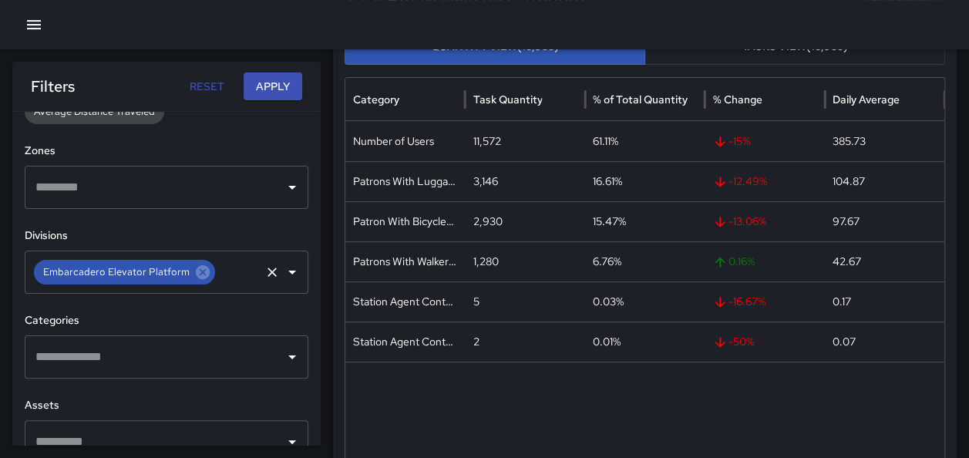
click at [200, 272] on icon at bounding box center [203, 272] width 14 height 14
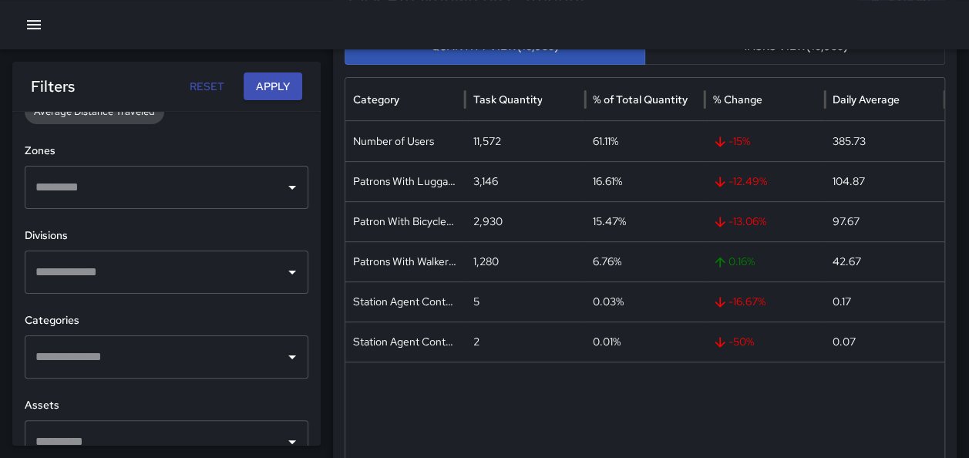
click at [195, 272] on input "text" at bounding box center [149, 271] width 235 height 29
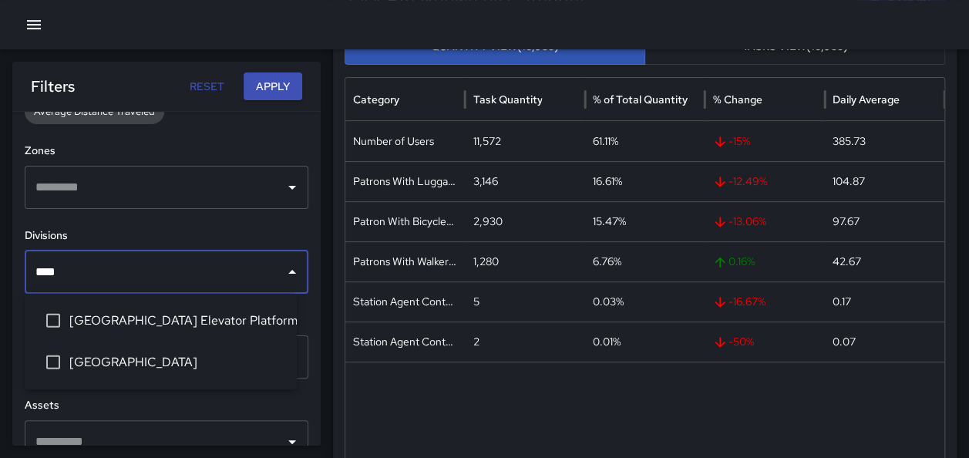
type input "*****"
click at [224, 314] on span "[GEOGRAPHIC_DATA] Elevator Platform" at bounding box center [176, 320] width 215 height 18
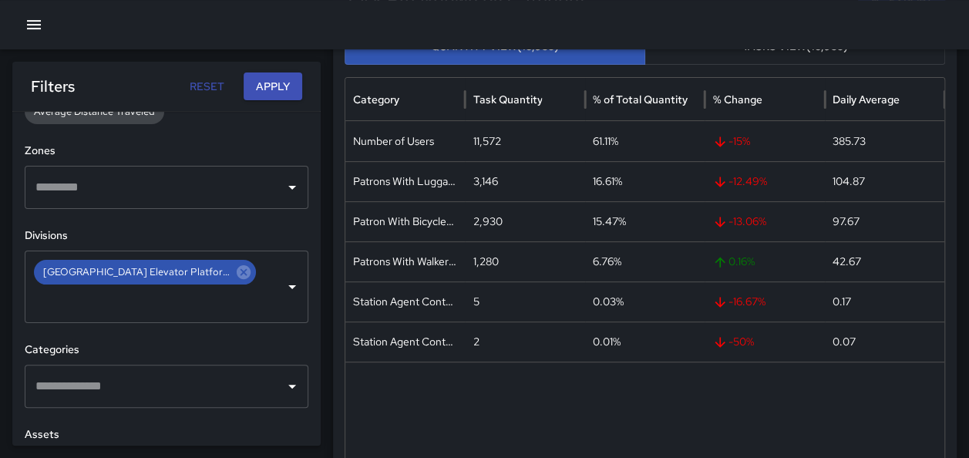
click at [313, 99] on div "Filters Reset Apply" at bounding box center [166, 86] width 308 height 49
click at [281, 87] on button "Apply" at bounding box center [273, 86] width 59 height 29
click at [237, 273] on icon at bounding box center [244, 272] width 14 height 14
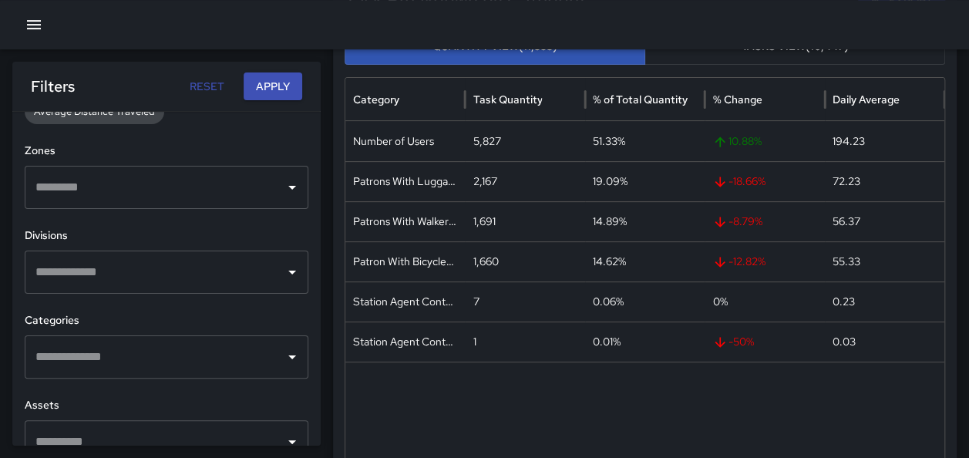
click at [160, 264] on input "text" at bounding box center [149, 271] width 235 height 29
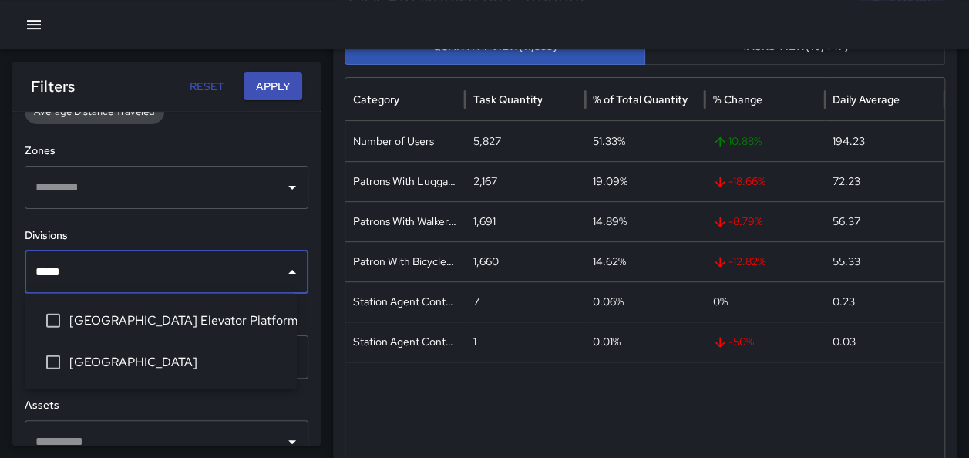
type input "*****"
click at [189, 356] on span "[GEOGRAPHIC_DATA]" at bounding box center [176, 362] width 215 height 18
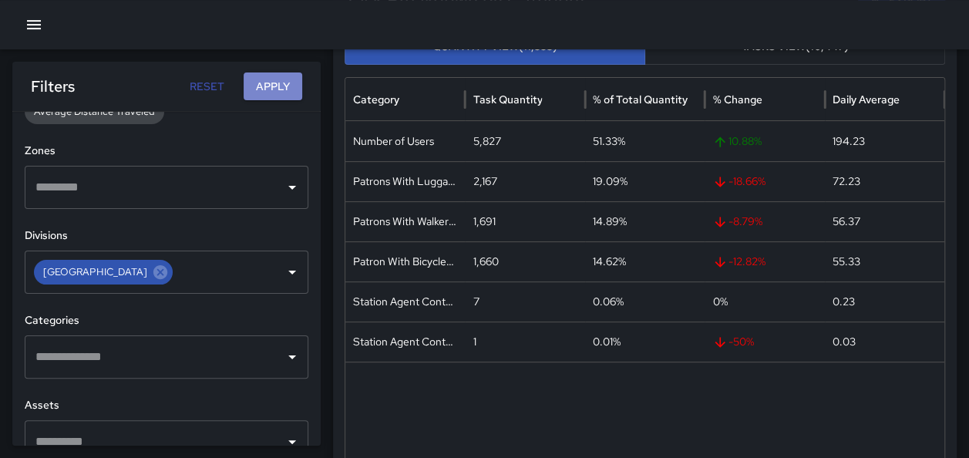
click at [279, 91] on button "Apply" at bounding box center [273, 86] width 59 height 29
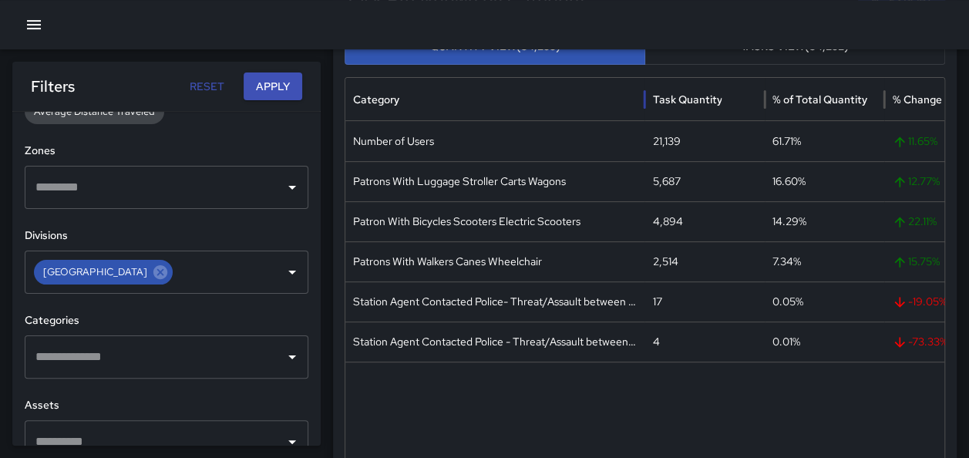
drag, startPoint x: 468, startPoint y: 100, endPoint x: 650, endPoint y: 83, distance: 183.4
click at [648, 86] on div at bounding box center [644, 99] width 8 height 43
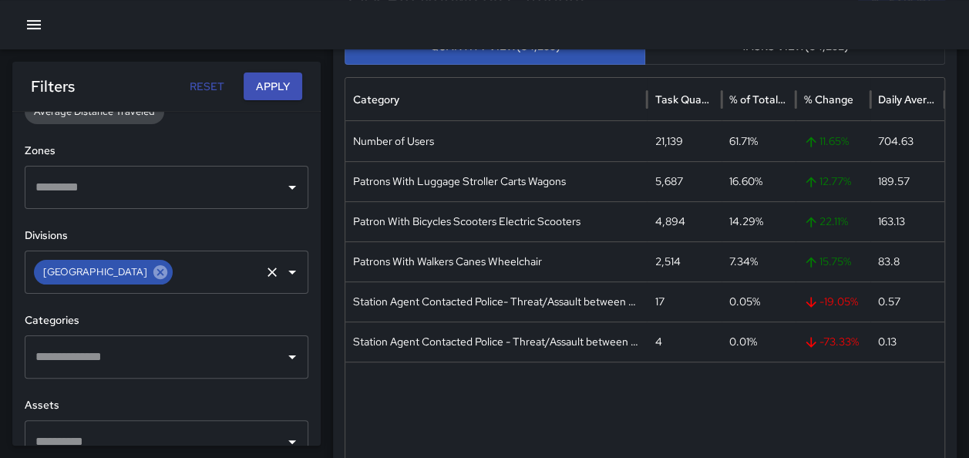
click at [167, 265] on icon at bounding box center [160, 272] width 14 height 14
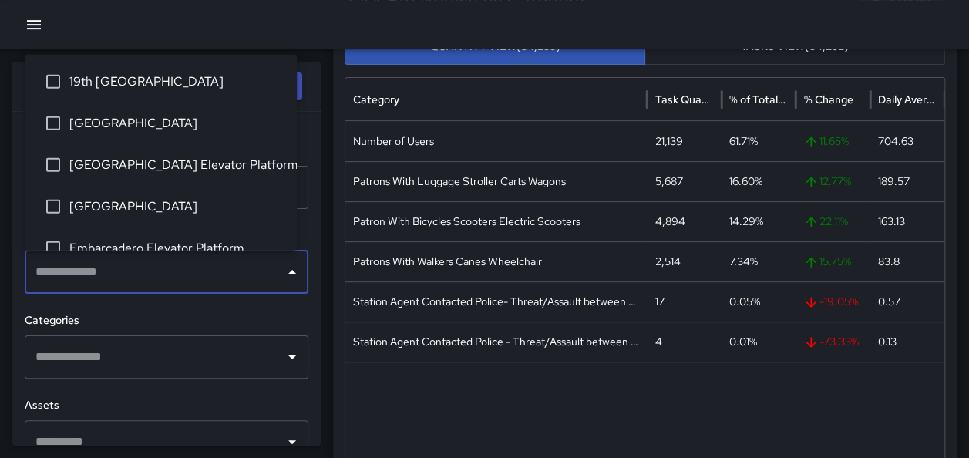
click at [131, 273] on input "text" at bounding box center [149, 271] width 235 height 29
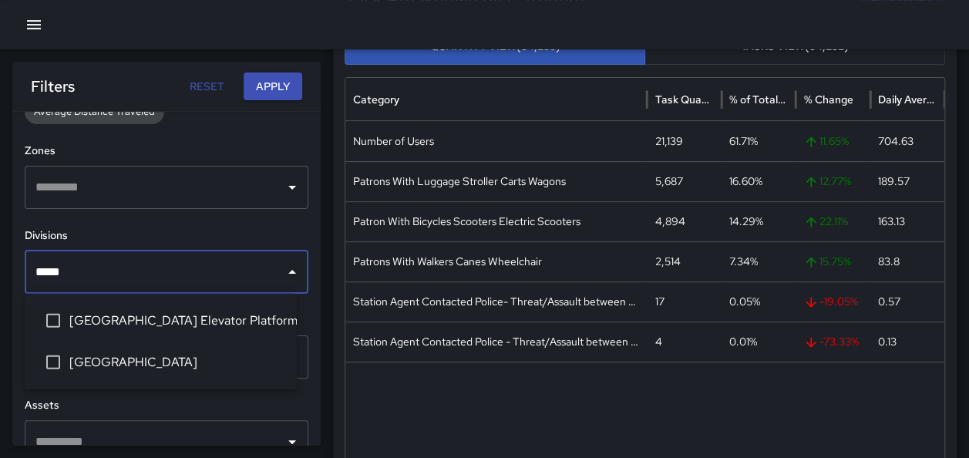
type input "*****"
click at [163, 313] on span "[GEOGRAPHIC_DATA] Elevator Platform" at bounding box center [176, 320] width 215 height 18
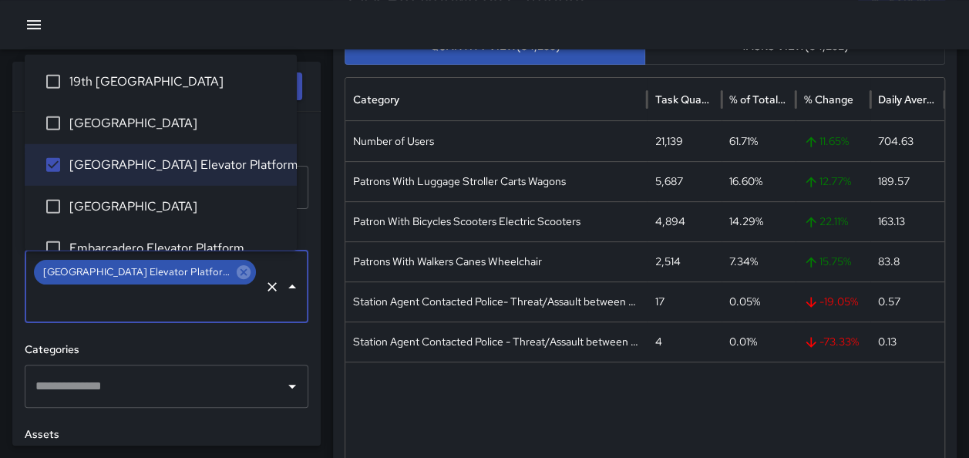
click at [334, 123] on div "Task Breakdown by Category Export Quantity View (34,255) Tasks View (34,252) Ca…" at bounding box center [644, 263] width 623 height 576
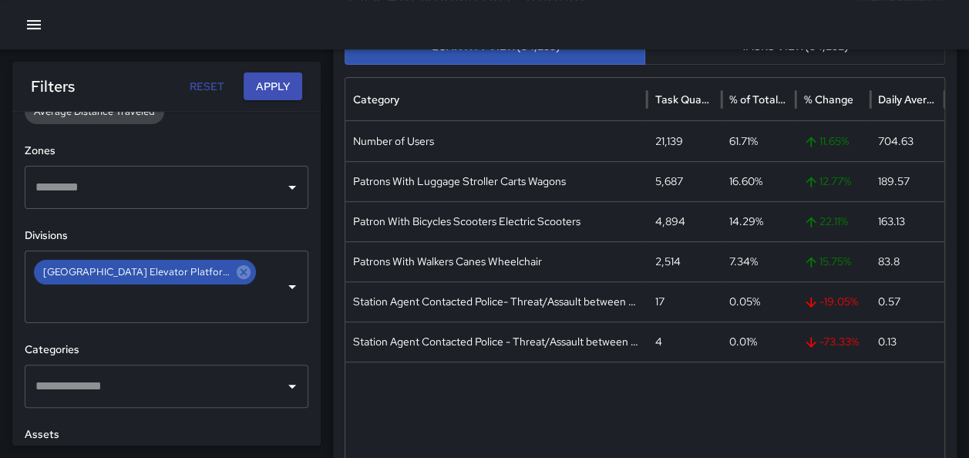
click at [287, 89] on button "Apply" at bounding box center [273, 86] width 59 height 29
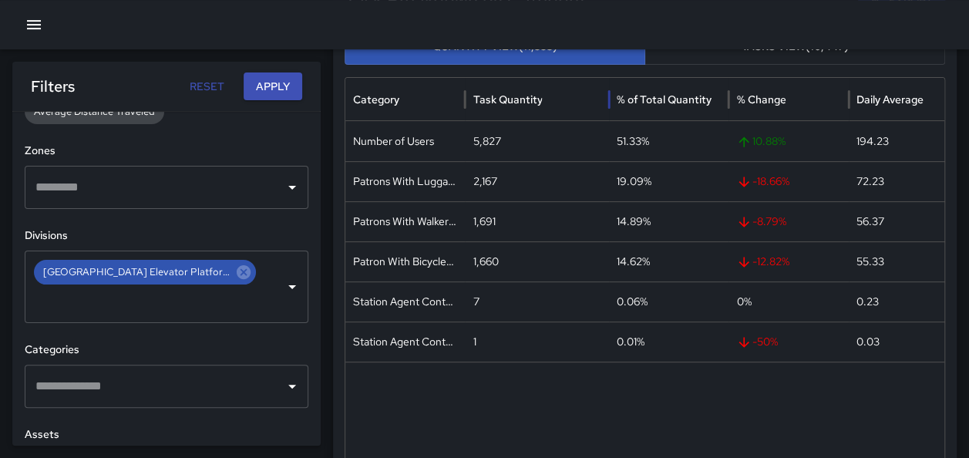
drag, startPoint x: 583, startPoint y: 104, endPoint x: 526, endPoint y: 124, distance: 59.7
click at [605, 105] on div at bounding box center [609, 99] width 8 height 43
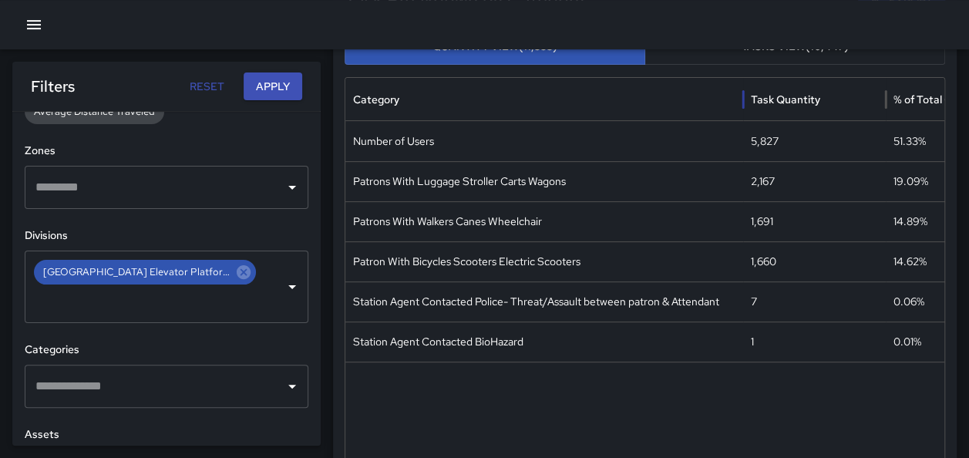
drag, startPoint x: 459, startPoint y: 105, endPoint x: 743, endPoint y: 83, distance: 284.4
click at [743, 83] on div at bounding box center [743, 99] width 8 height 43
